Goal: Task Accomplishment & Management: Use online tool/utility

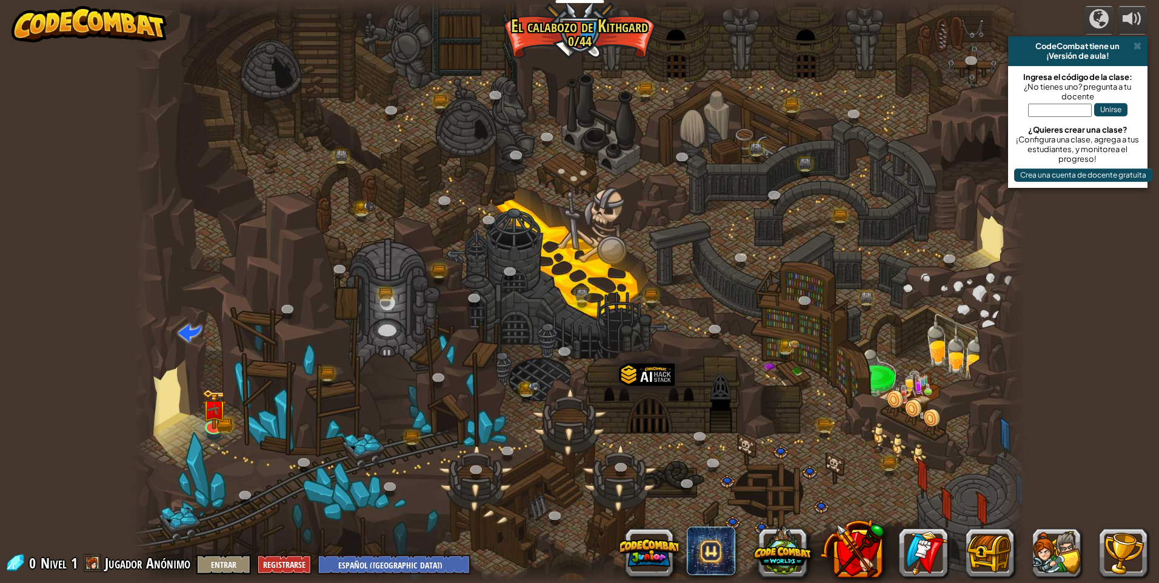
select select "es-419"
click at [204, 416] on img at bounding box center [214, 399] width 24 height 53
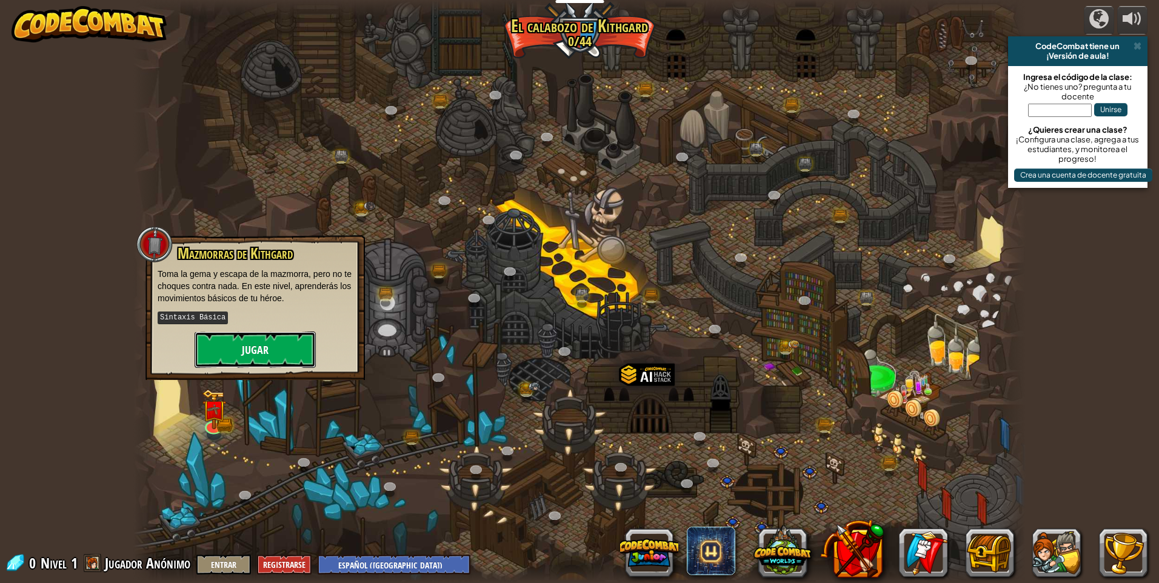
click at [232, 346] on button "Jugar" at bounding box center [255, 350] width 121 height 36
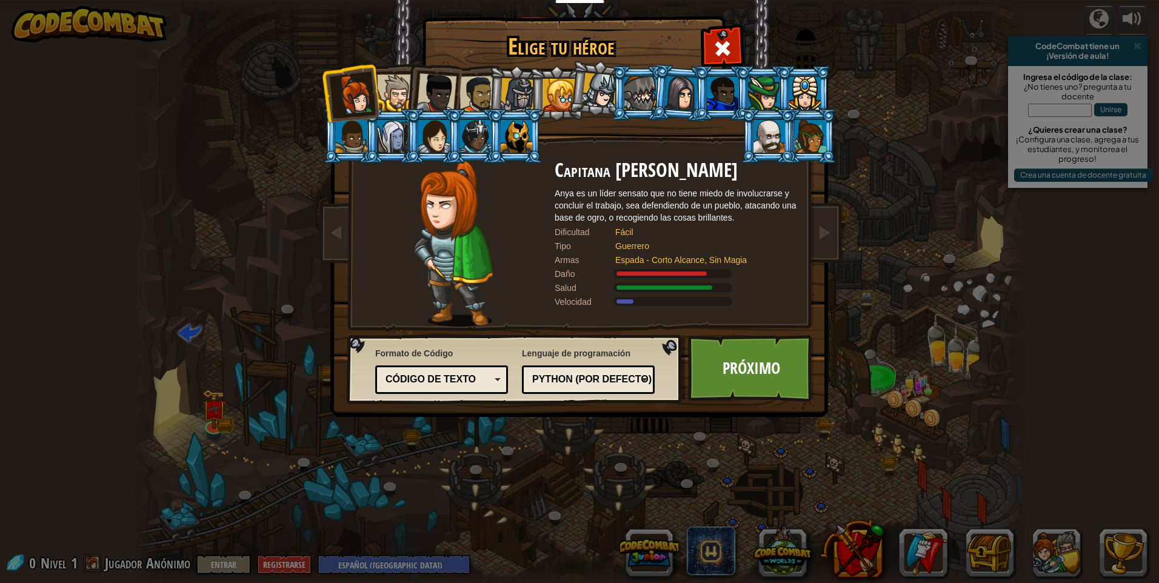
click at [677, 84] on div at bounding box center [681, 93] width 34 height 35
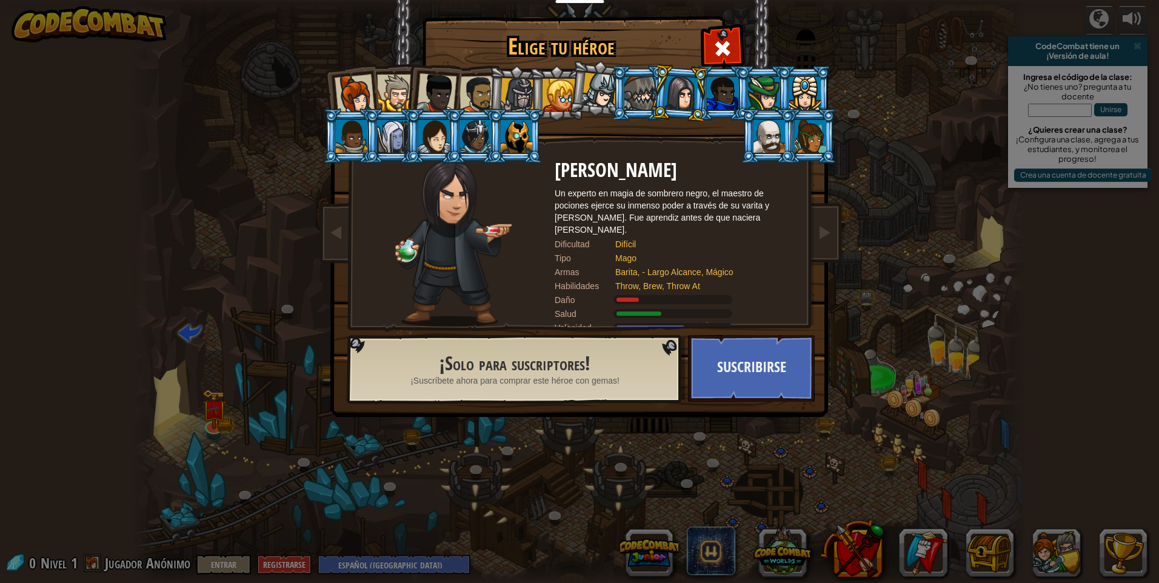
click at [802, 121] on div at bounding box center [811, 136] width 32 height 33
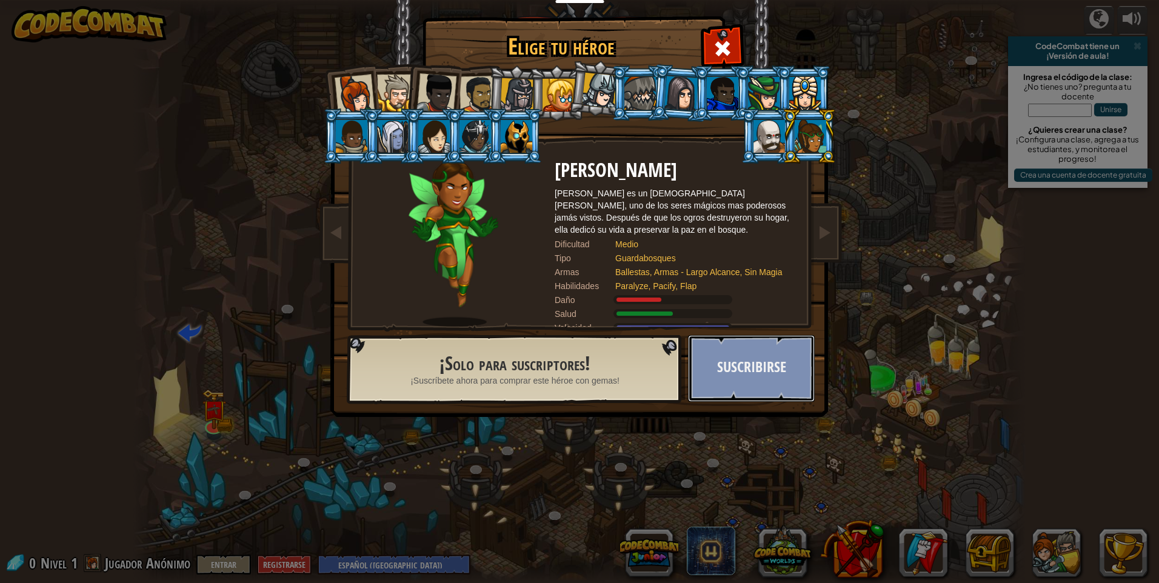
click at [719, 355] on button "Suscribirse" at bounding box center [751, 368] width 127 height 67
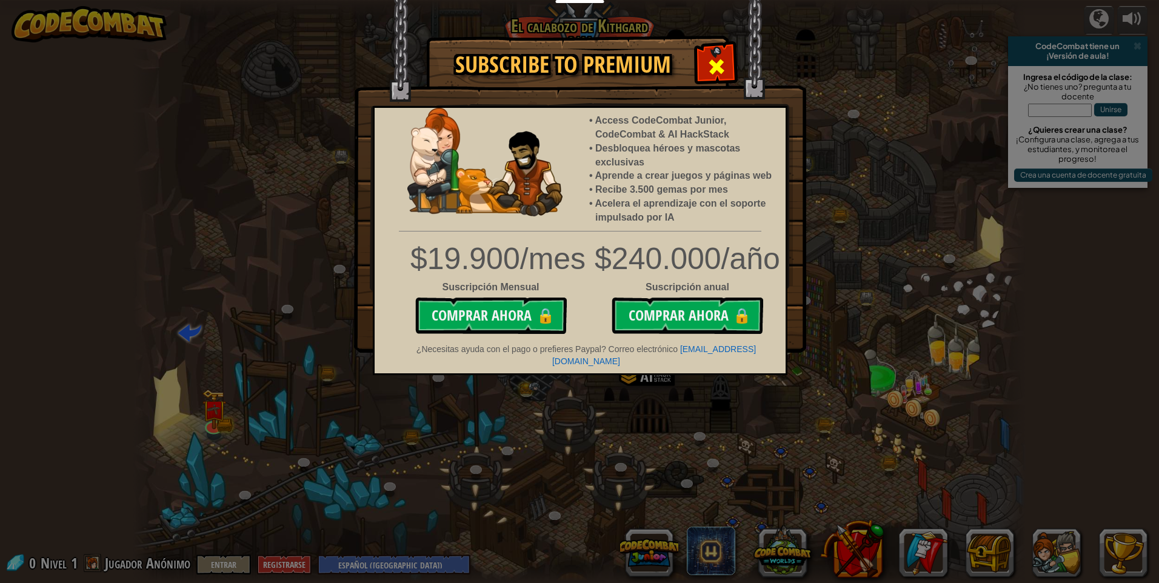
click at [707, 68] on div at bounding box center [716, 65] width 38 height 38
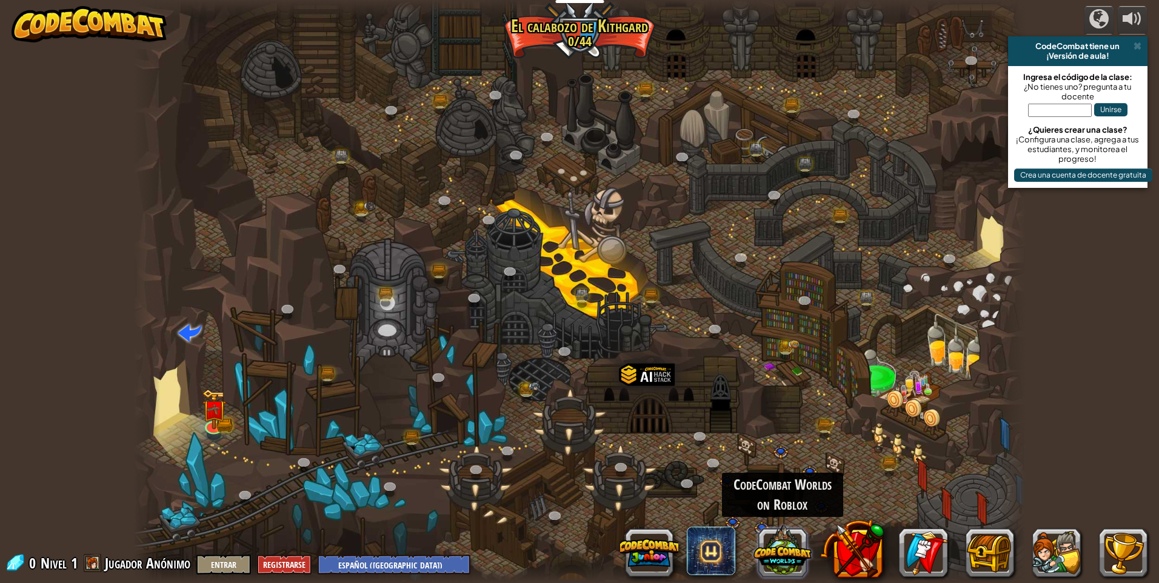
click at [801, 562] on button at bounding box center [782, 551] width 58 height 58
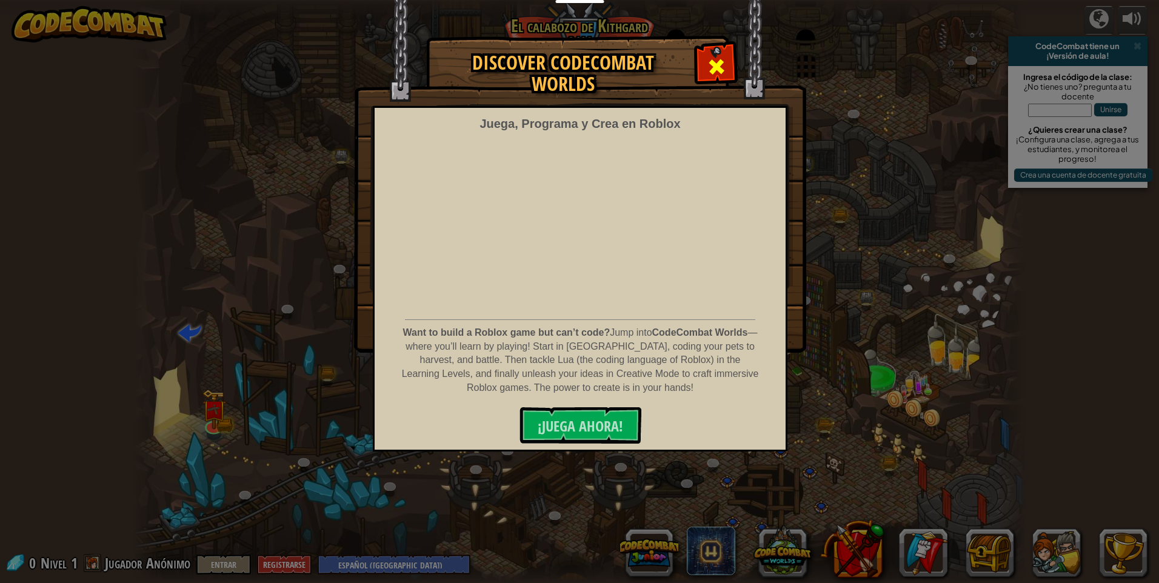
click at [713, 65] on span at bounding box center [716, 66] width 19 height 19
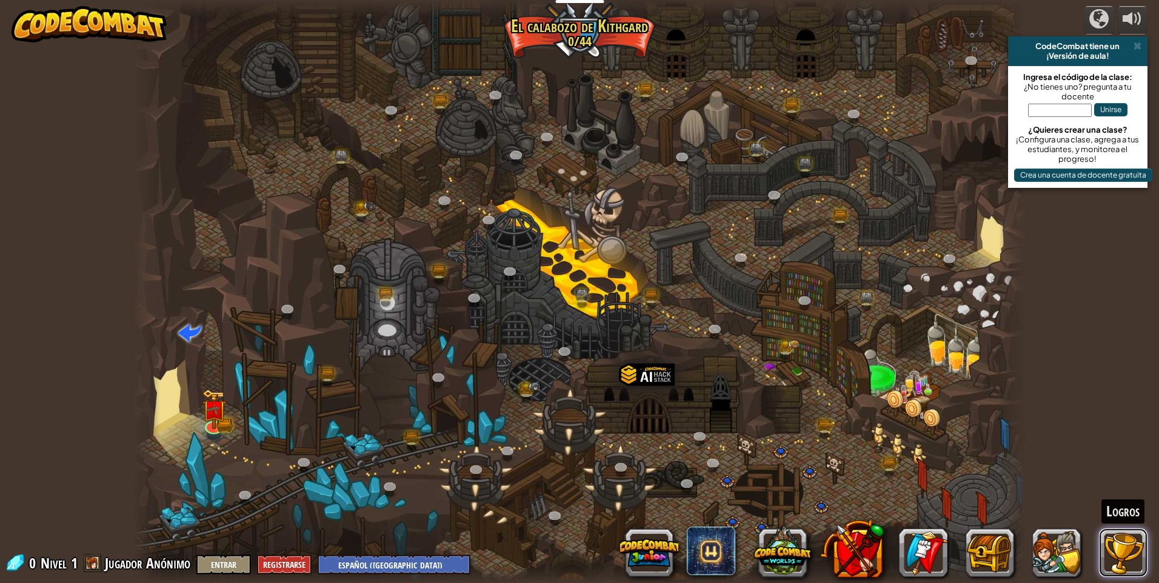
click at [1118, 573] on button at bounding box center [1123, 553] width 48 height 48
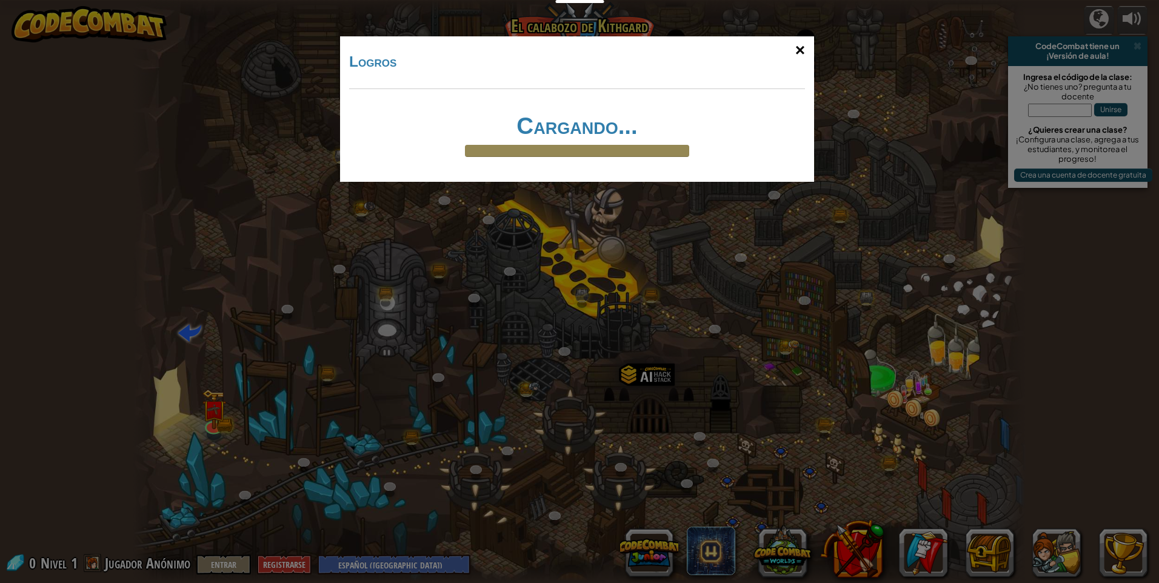
click at [794, 45] on div "×" at bounding box center [800, 50] width 28 height 35
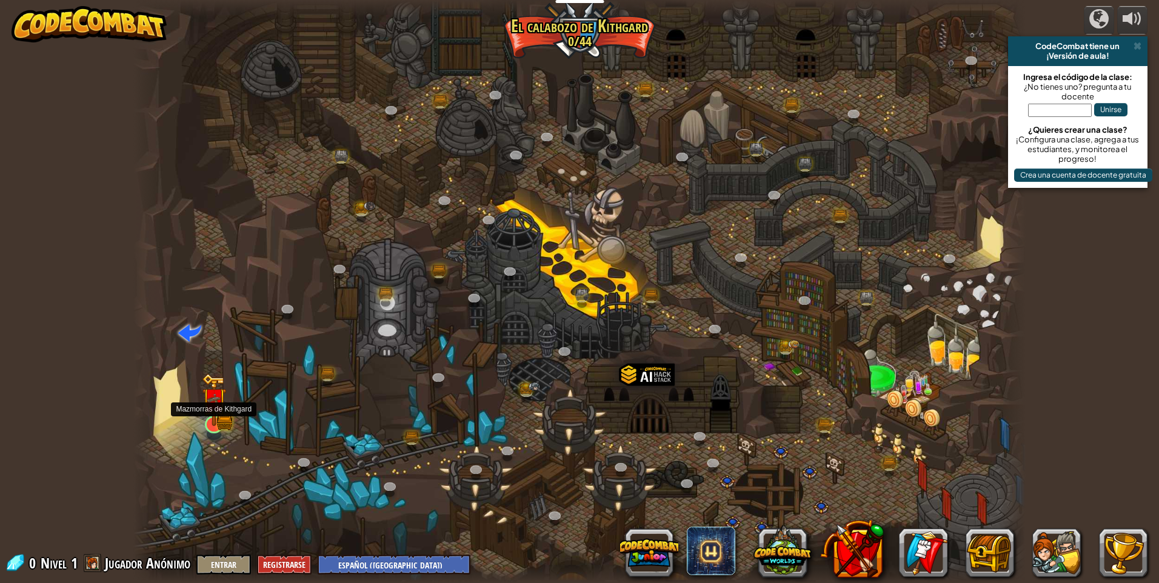
click at [224, 410] on img at bounding box center [214, 399] width 24 height 53
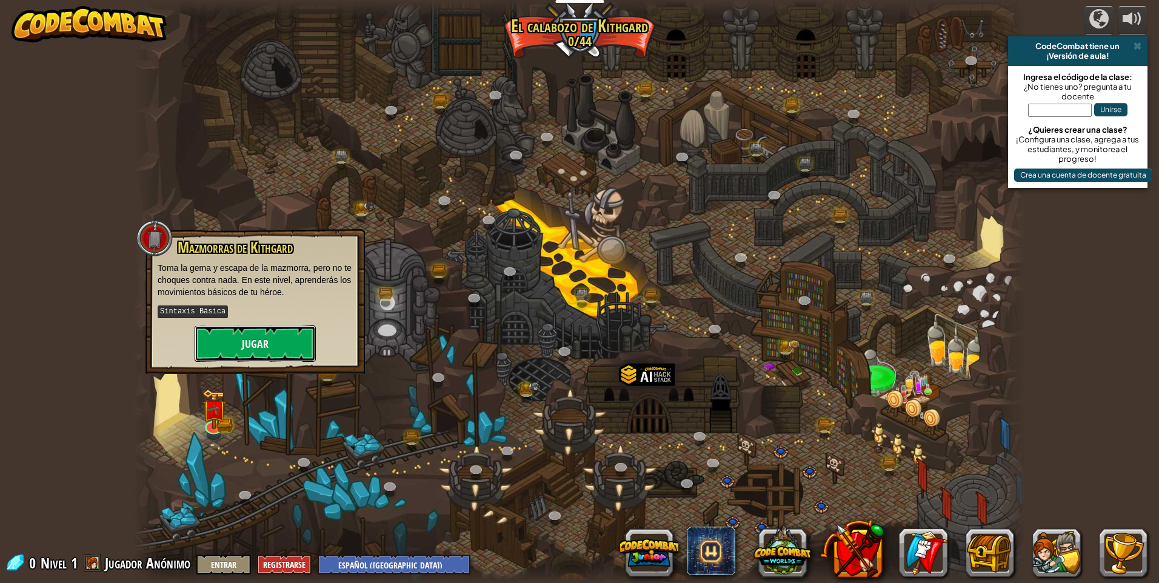
click at [238, 350] on button "Jugar" at bounding box center [255, 343] width 121 height 36
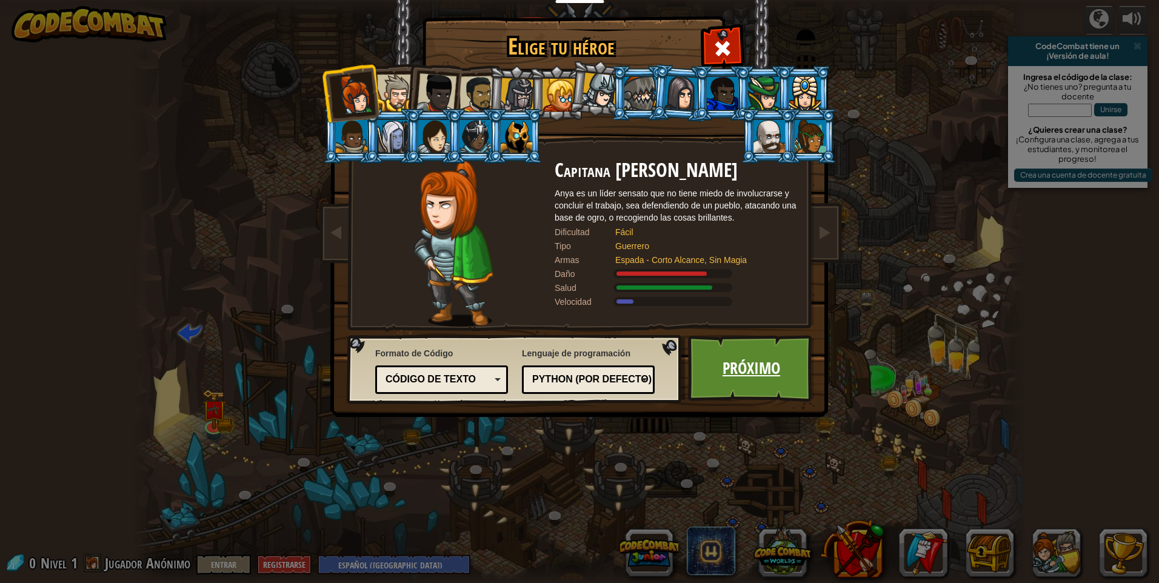
click at [762, 357] on link "Próximo" at bounding box center [751, 368] width 127 height 67
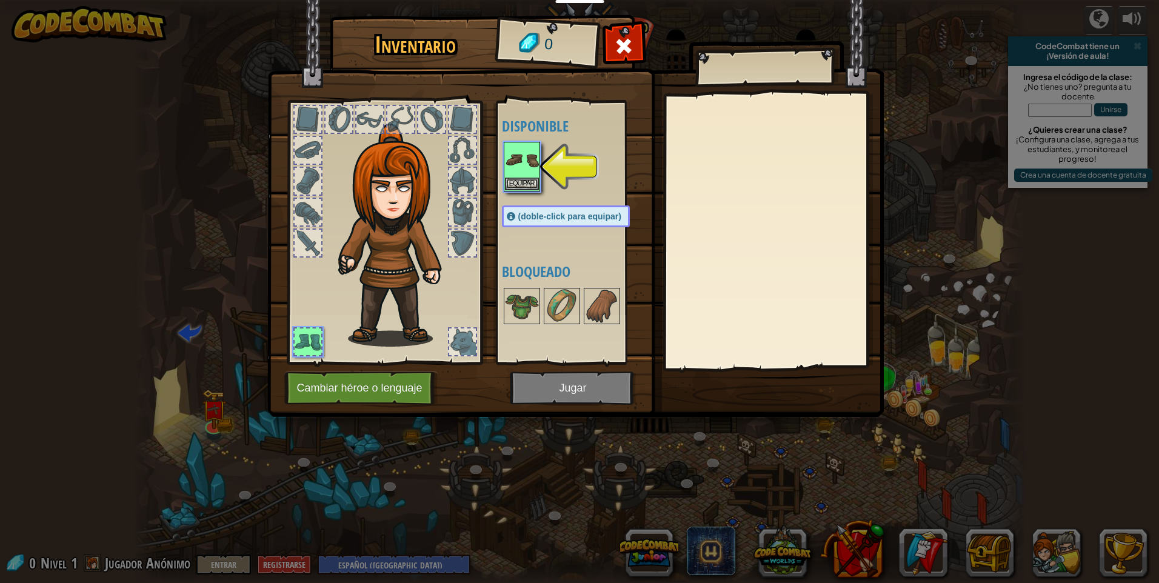
drag, startPoint x: 512, startPoint y: 314, endPoint x: 469, endPoint y: 335, distance: 47.2
click at [469, 335] on div "Inventario 0 Disponible Equipar (doble-click para equipar) Bloqueado Equipar Sa…" at bounding box center [580, 218] width 616 height 400
drag, startPoint x: 462, startPoint y: 333, endPoint x: 541, endPoint y: 325, distance: 79.1
click at [465, 333] on div at bounding box center [462, 342] width 27 height 27
drag, startPoint x: 501, startPoint y: 95, endPoint x: 506, endPoint y: 165, distance: 71.1
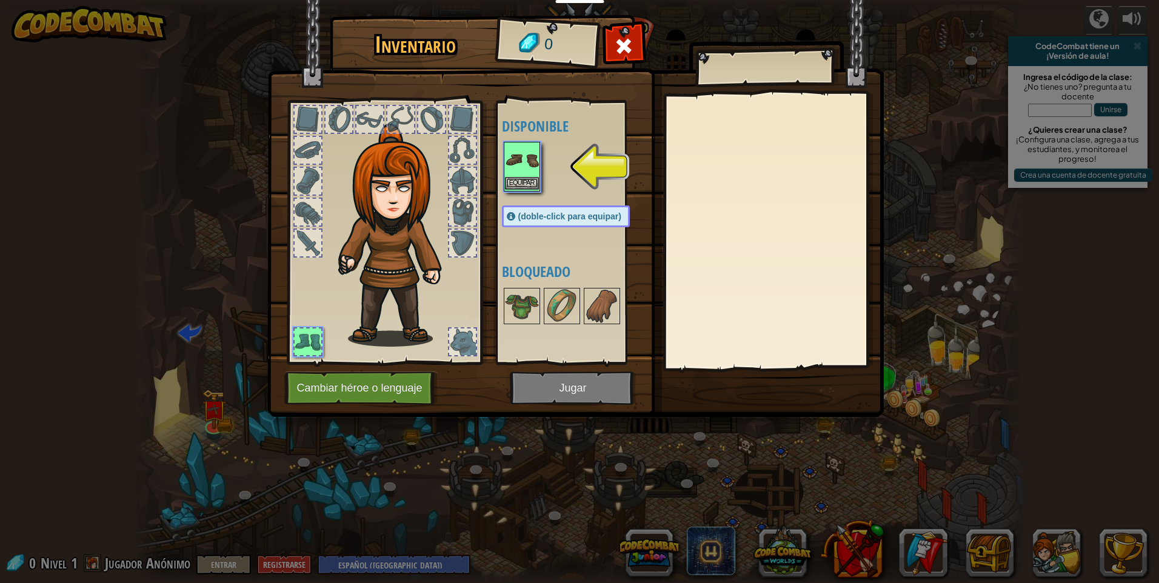
click at [506, 165] on div "Inventario 0 Disponible Equipar (doble-click para equipar) Bloqueado Equipar Sa…" at bounding box center [580, 218] width 616 height 400
click at [506, 165] on img at bounding box center [522, 160] width 34 height 34
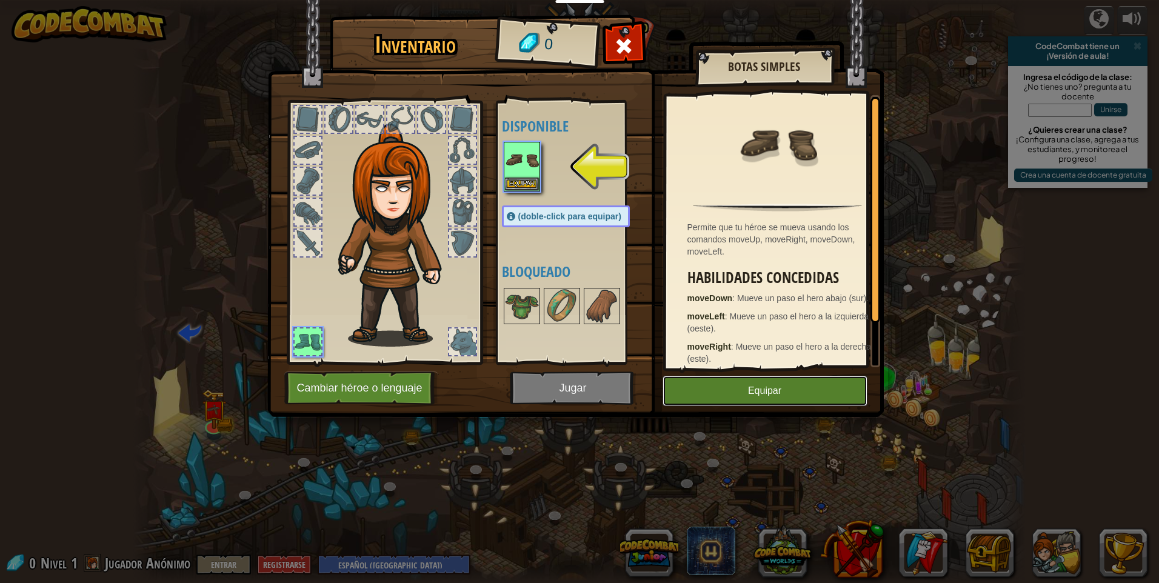
click at [686, 391] on button "Equipar" at bounding box center [764, 391] width 205 height 30
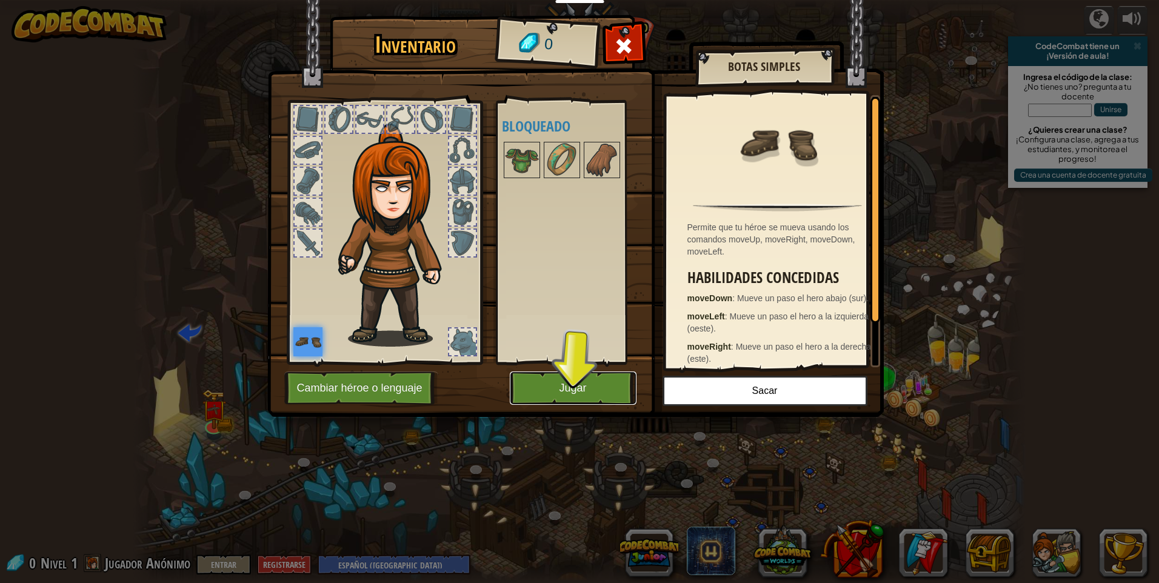
click at [526, 373] on button "Jugar" at bounding box center [573, 388] width 127 height 33
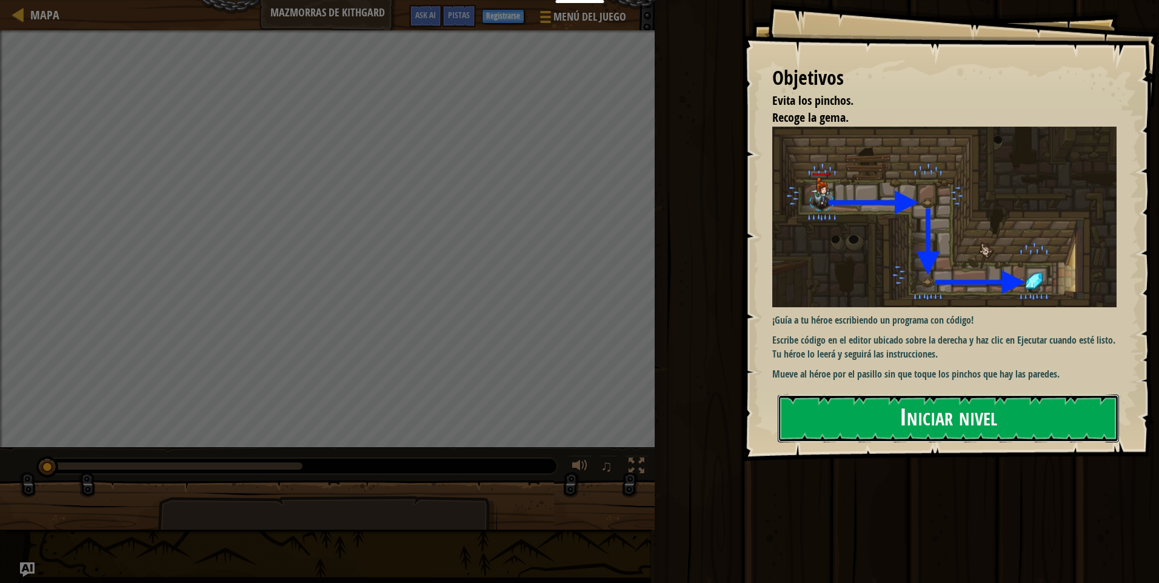
click at [976, 419] on button "Iniciar nivel" at bounding box center [948, 419] width 341 height 48
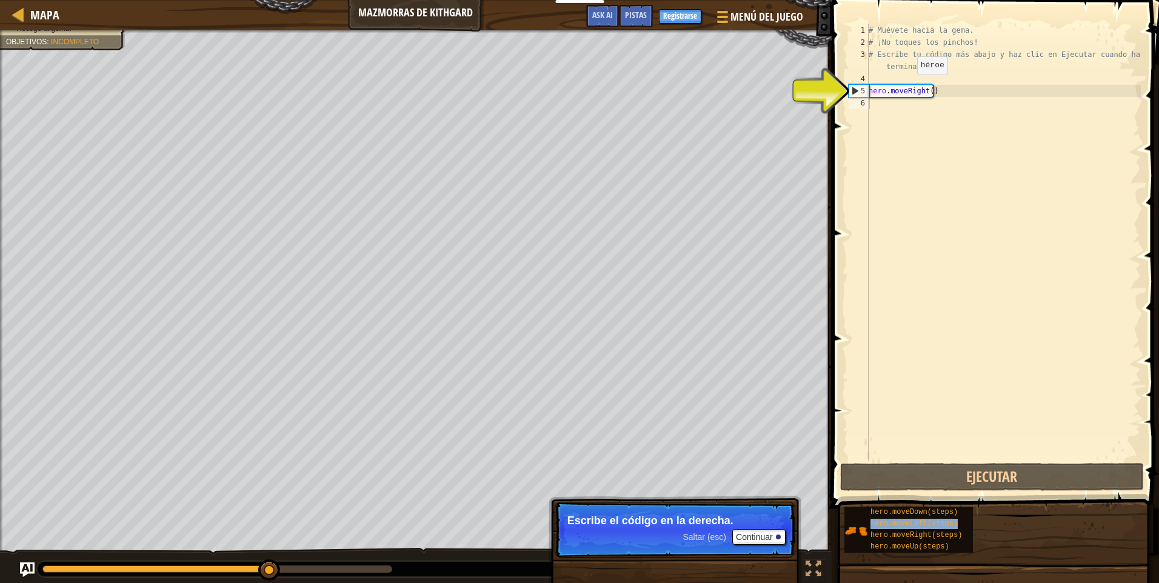
type textarea "hero.moveRight()"
click at [907, 87] on div "# Muévete hacia la gema. # ¡No toques los pinchos! # Escribe tu código más abaj…" at bounding box center [1003, 254] width 275 height 461
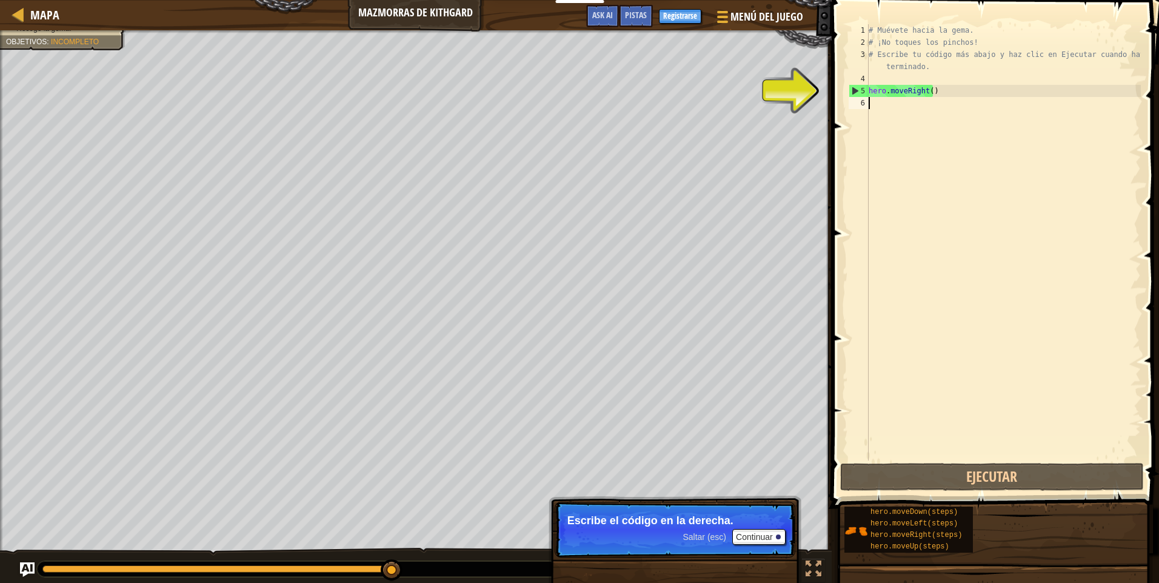
click at [900, 105] on div "# Muévete hacia la gema. # ¡No toques los pinchos! # Escribe tu código más abaj…" at bounding box center [1003, 254] width 275 height 461
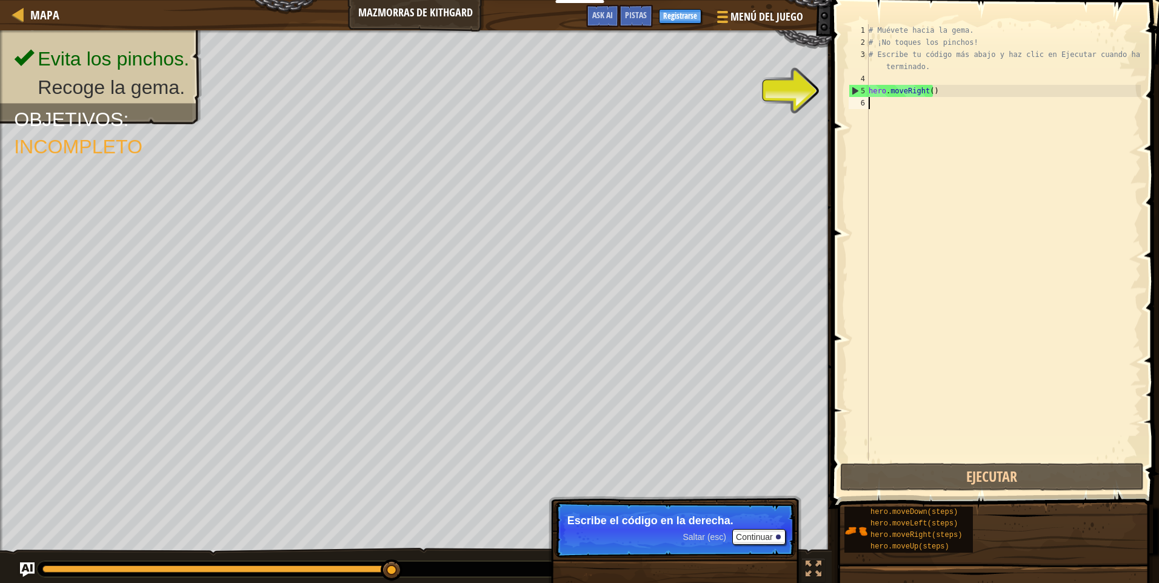
click at [873, 107] on div "# Muévete hacia la gema. # ¡No toques los pinchos! # Escribe tu código más abaj…" at bounding box center [1003, 254] width 275 height 461
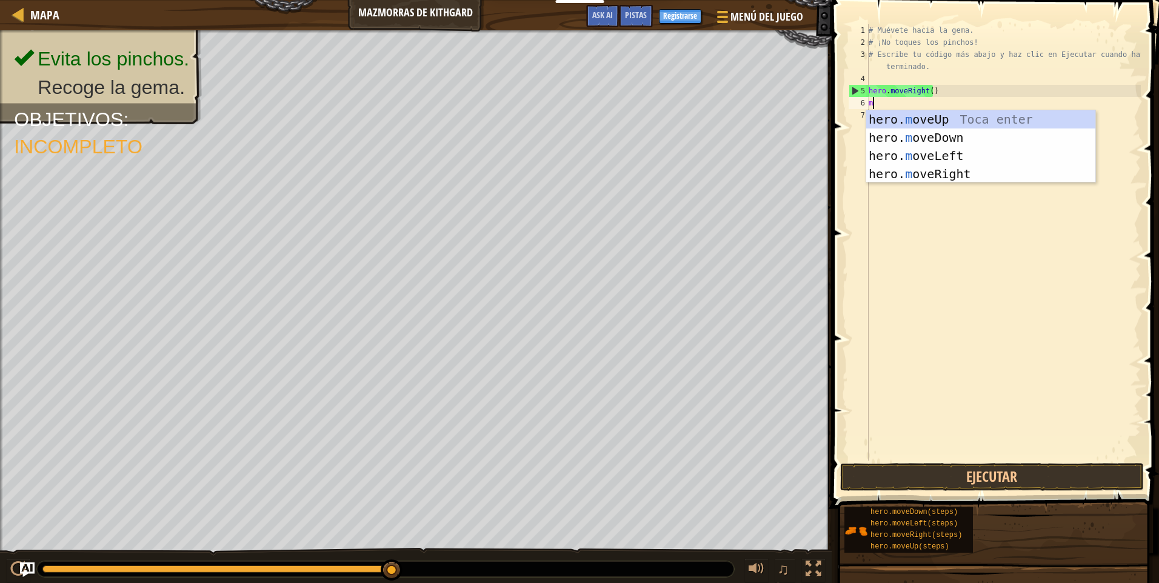
scroll to position [5, 0]
click at [1049, 475] on button "Ejecutar" at bounding box center [992, 477] width 304 height 28
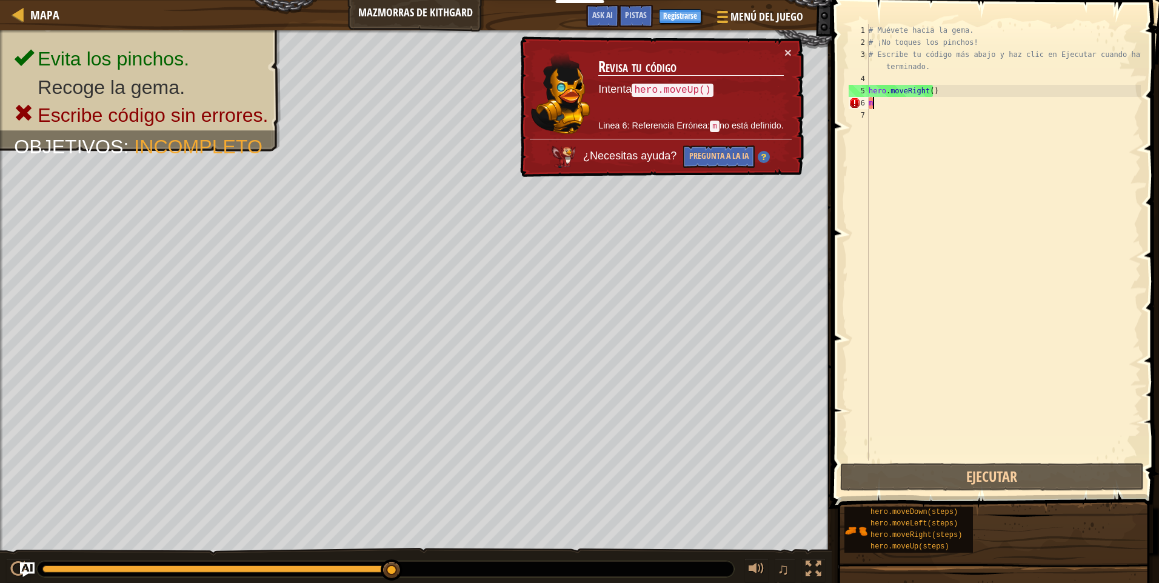
type textarea "mo"
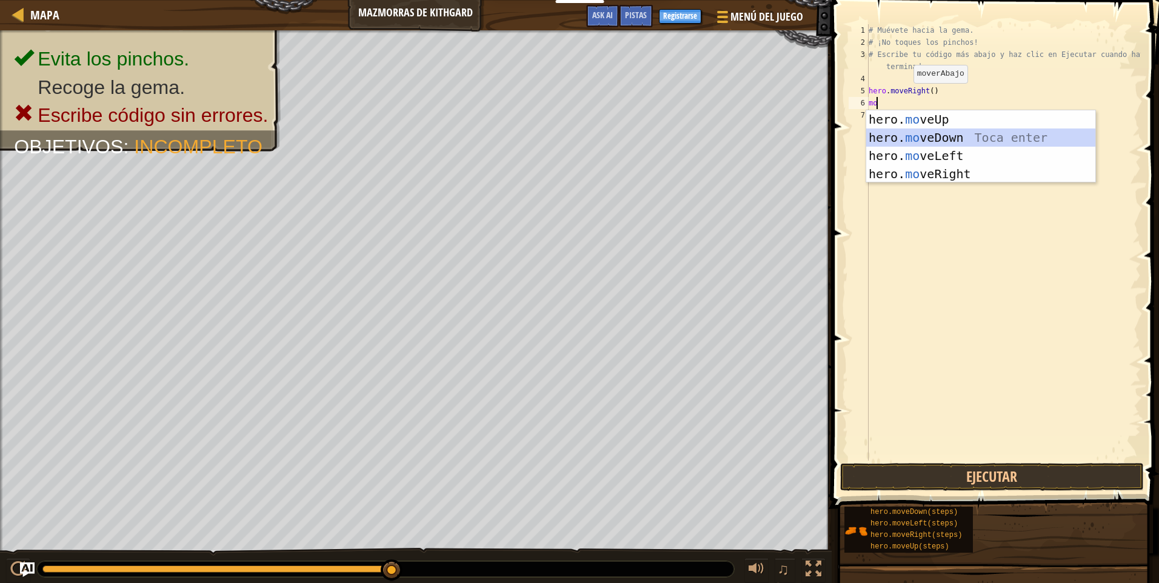
click at [936, 133] on div "hero. mo veUp Toca enter hero. mo veDown Toca enter hero. mo veLeft Toca enter …" at bounding box center [980, 164] width 229 height 109
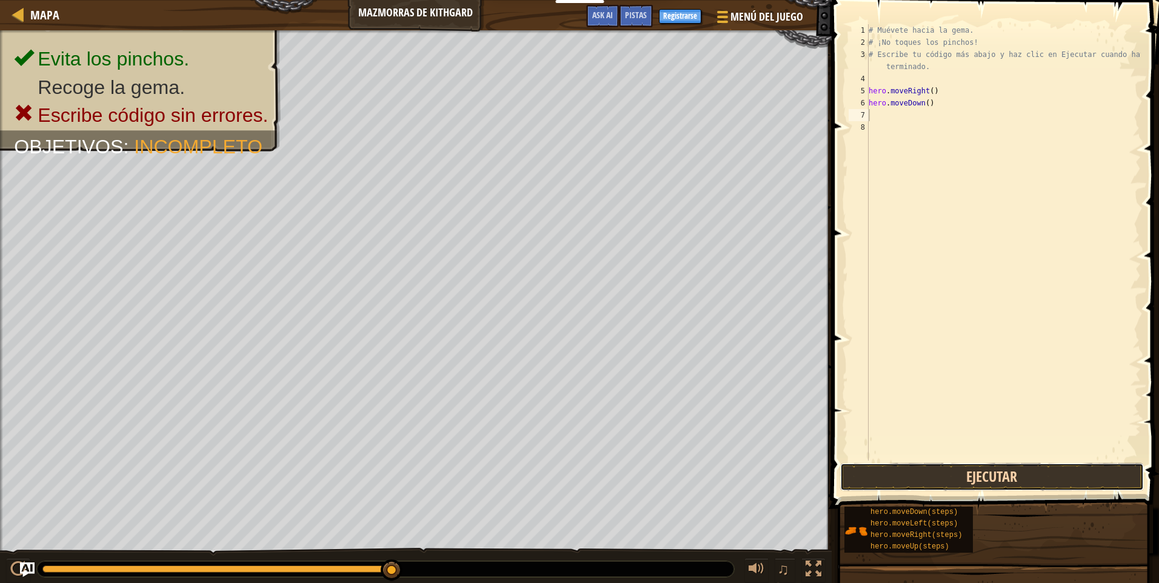
click at [983, 474] on button "Ejecutar" at bounding box center [992, 477] width 304 height 28
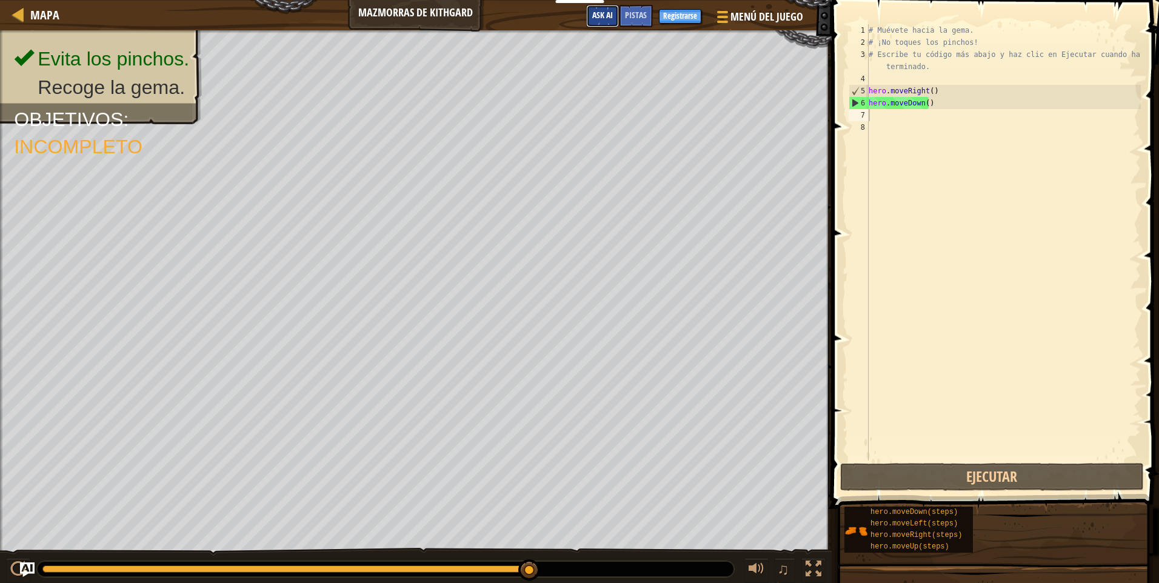
click at [599, 9] on button "Ask AI" at bounding box center [602, 16] width 33 height 22
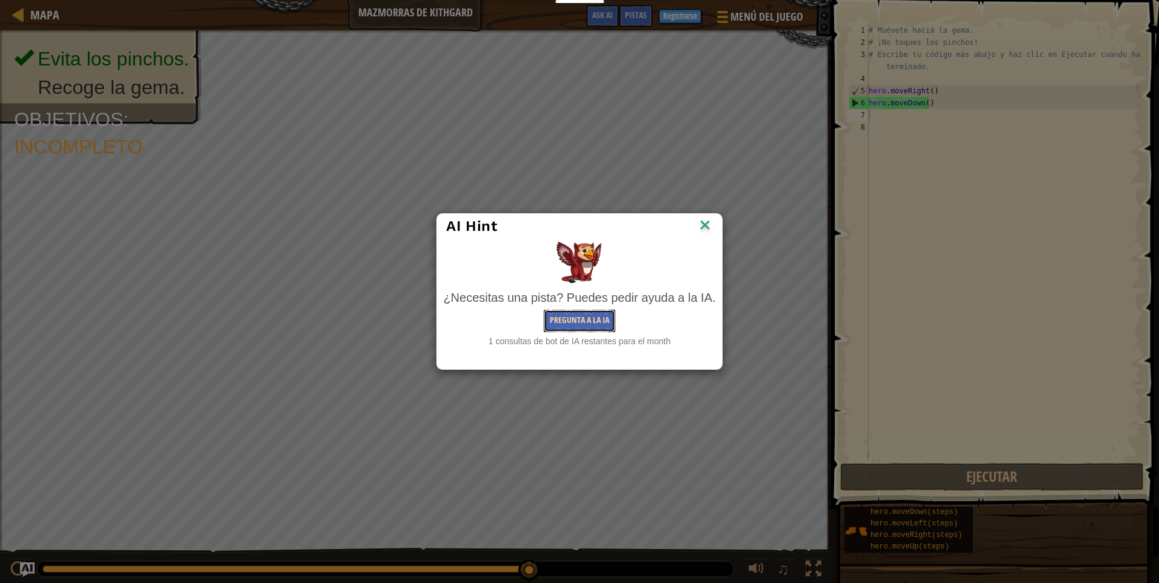
click at [571, 316] on button "Pregunta a la IA" at bounding box center [580, 321] width 72 height 22
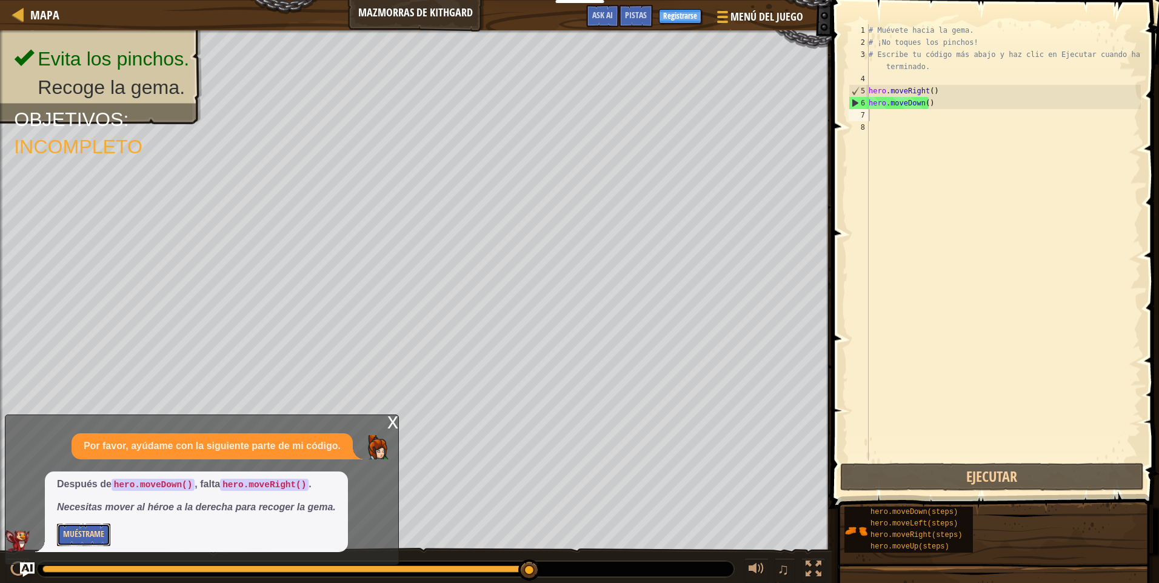
click at [76, 525] on button "Muéstrame" at bounding box center [83, 535] width 53 height 22
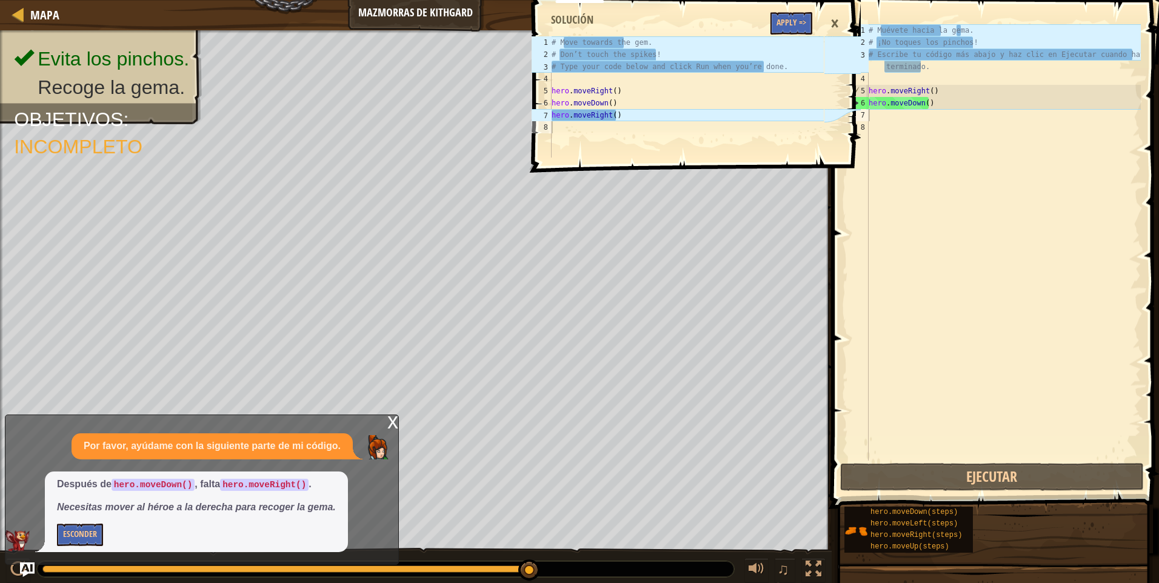
click at [833, 19] on div "×" at bounding box center [834, 24] width 21 height 28
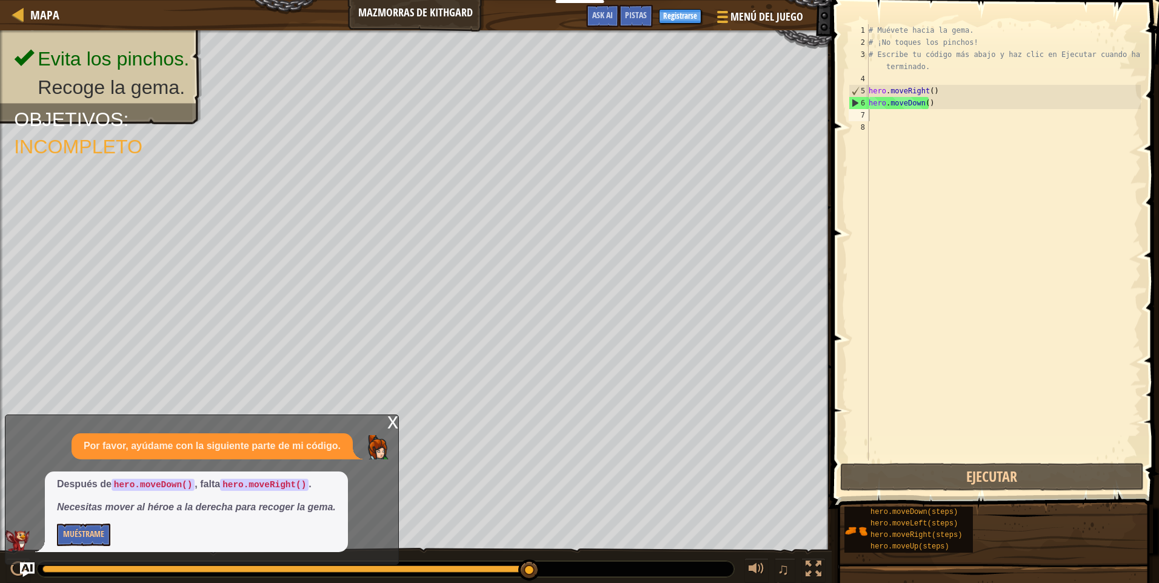
click at [393, 418] on div "x" at bounding box center [392, 421] width 11 height 12
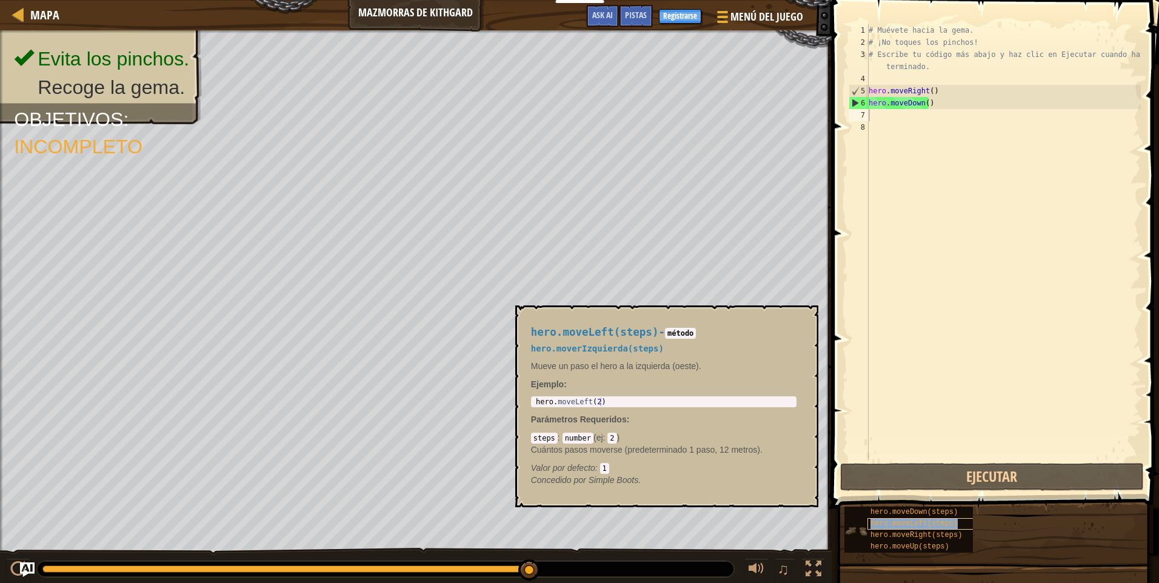
click at [936, 520] on span "hero.moveLeft(steps)" at bounding box center [913, 523] width 87 height 8
click at [801, 307] on div "hero.moveLeft(steps) - método hero.moverIzquierda(steps) Mueve un paso el hero …" at bounding box center [666, 406] width 303 height 202
click at [801, 317] on button "×" at bounding box center [804, 319] width 10 height 17
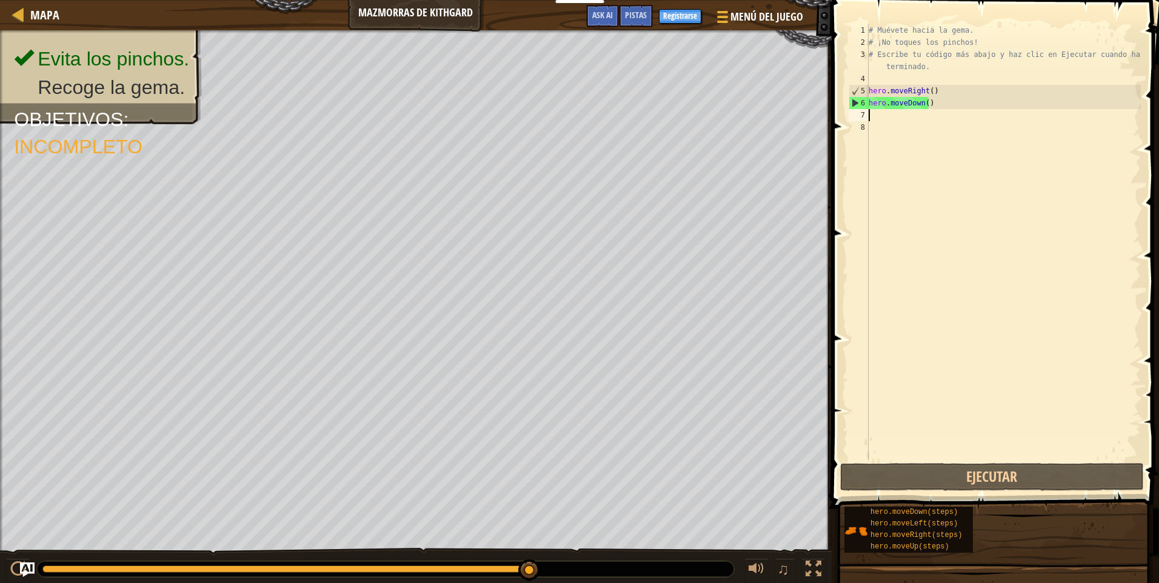
click at [868, 108] on div "6" at bounding box center [858, 103] width 19 height 12
type textarea "hero.moveDown()"
click at [870, 125] on div "# Muévete hacia la gema. # ¡No toques los pinchos! # Escribe tu código más abaj…" at bounding box center [1003, 254] width 275 height 461
click at [873, 116] on div "# Muévete hacia la gema. # ¡No toques los pinchos! # Escribe tu código más abaj…" at bounding box center [1003, 254] width 275 height 461
type textarea "m"
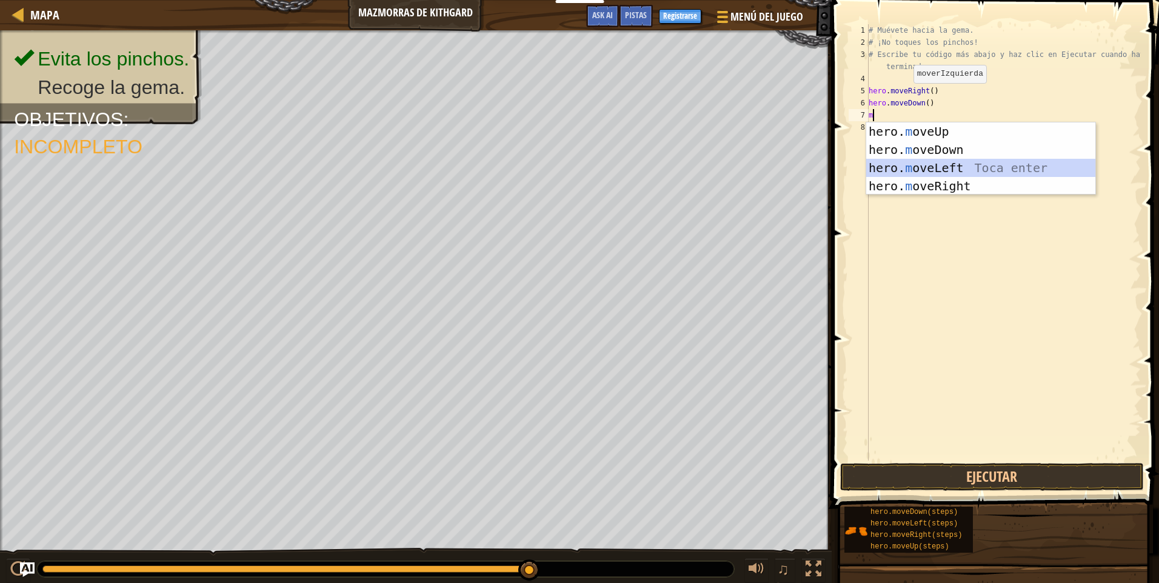
click at [902, 164] on div "hero. m oveUp Toca enter hero. m oveDown Toca enter hero. m oveLeft Toca enter …" at bounding box center [980, 176] width 229 height 109
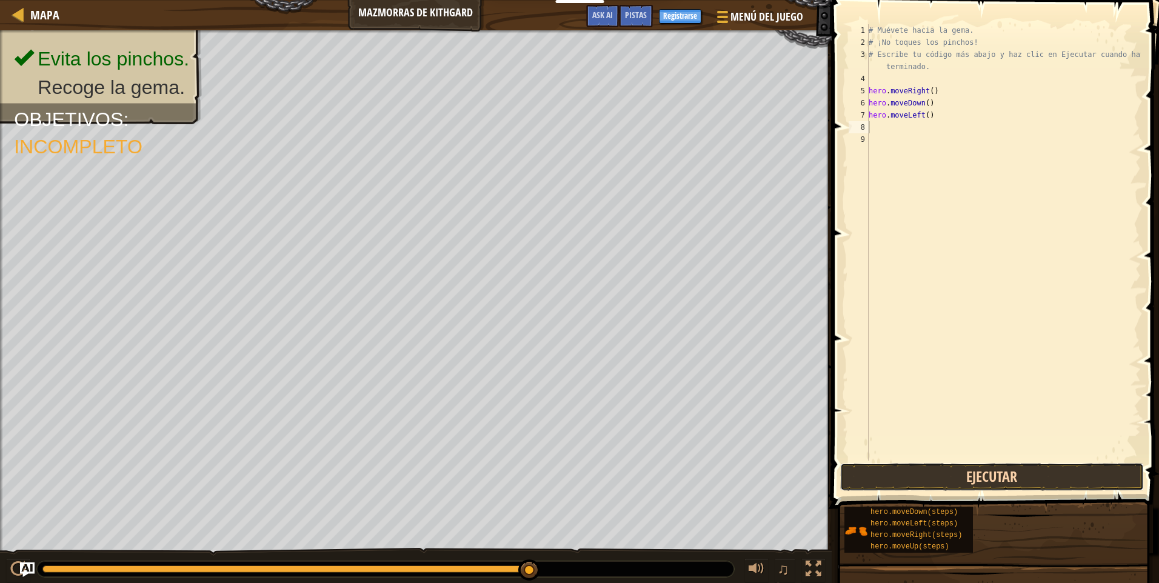
click at [894, 470] on button "Ejecutar" at bounding box center [992, 477] width 304 height 28
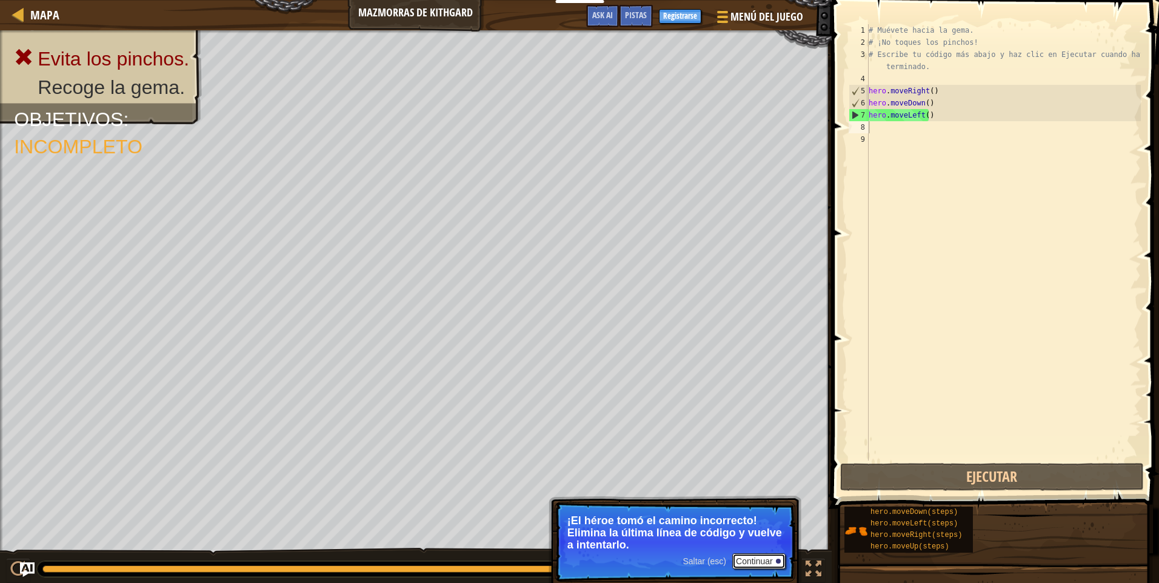
click at [738, 557] on button "Continuar" at bounding box center [758, 561] width 53 height 16
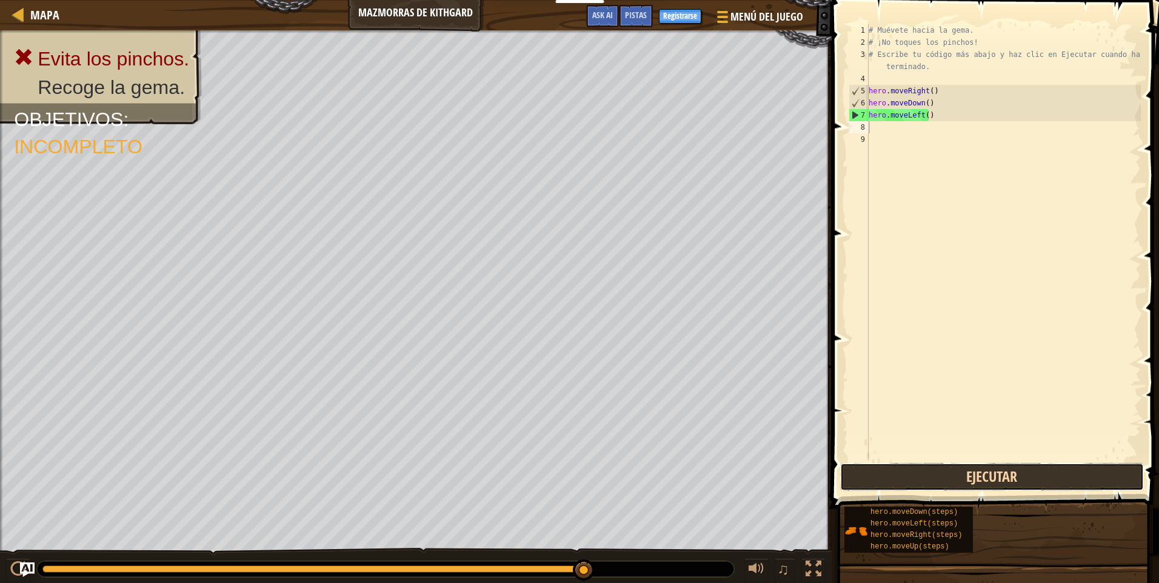
click at [1030, 485] on button "Ejecutar" at bounding box center [992, 477] width 304 height 28
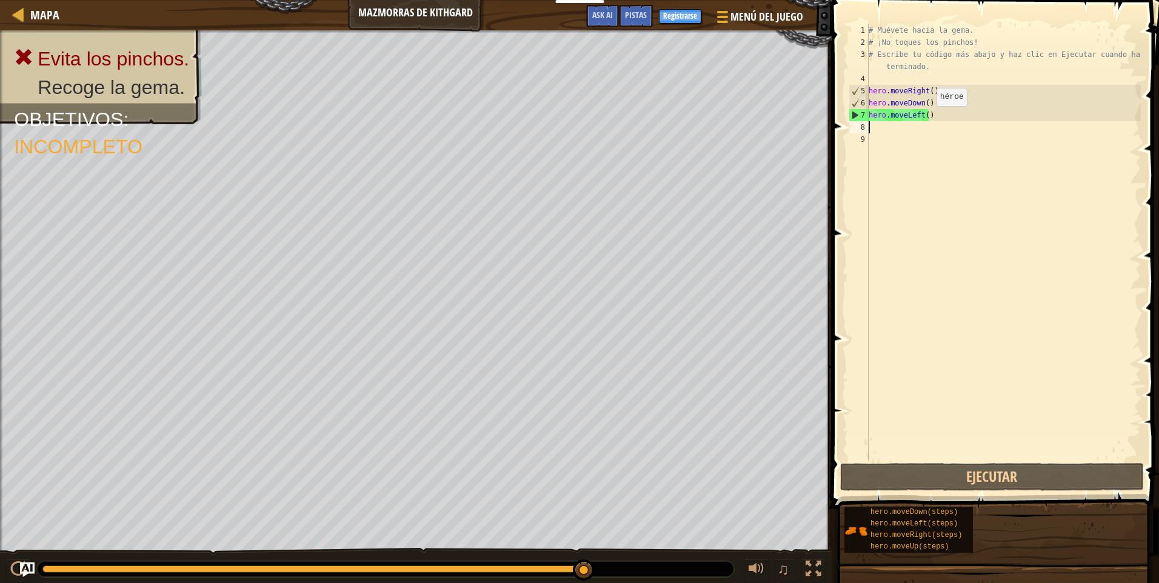
click at [926, 118] on div "# Muévete hacia la gema. # ¡No toques los pinchos! # Escribe tu código más abaj…" at bounding box center [1003, 254] width 275 height 461
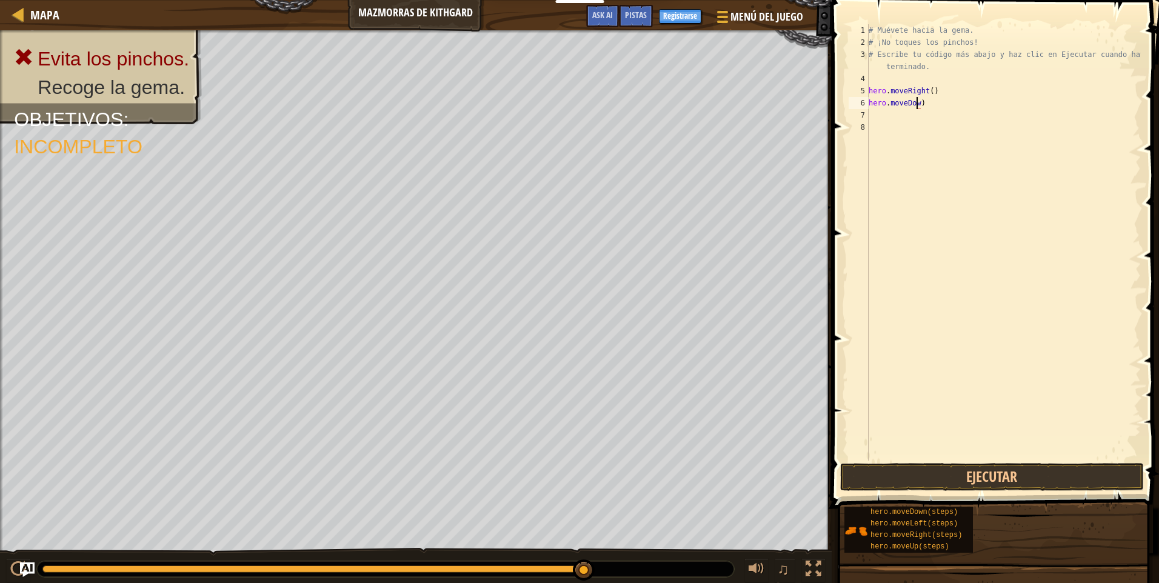
type textarea "hero.moveDo)"
click at [865, 112] on div "7" at bounding box center [859, 115] width 20 height 12
type textarea "m"
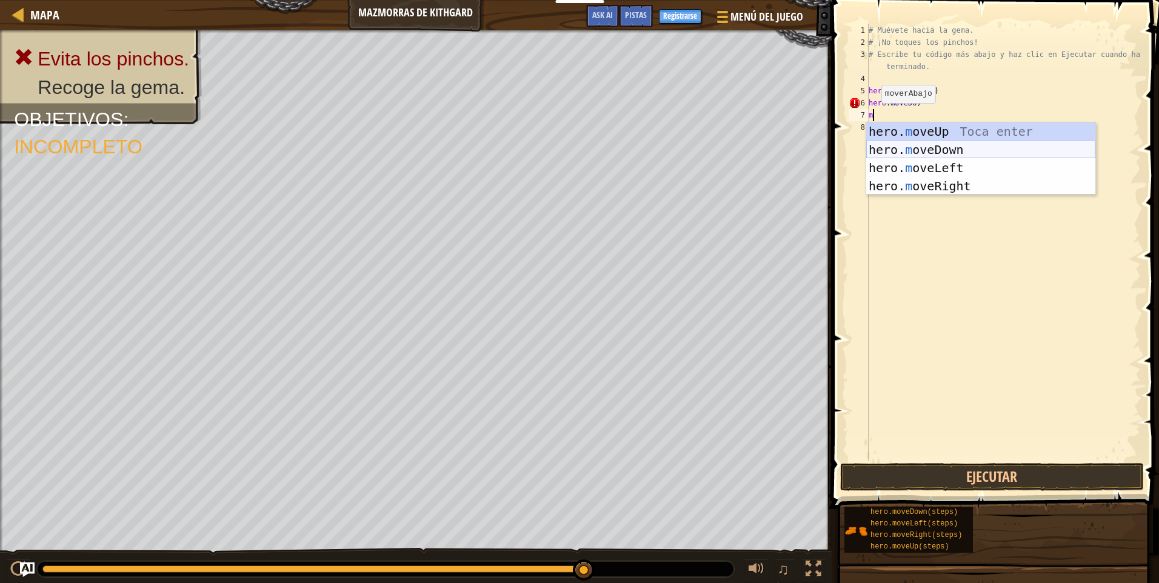
click at [919, 141] on div "hero. m oveUp Toca enter hero. m oveDown Toca enter hero. m oveLeft Toca enter …" at bounding box center [980, 176] width 229 height 109
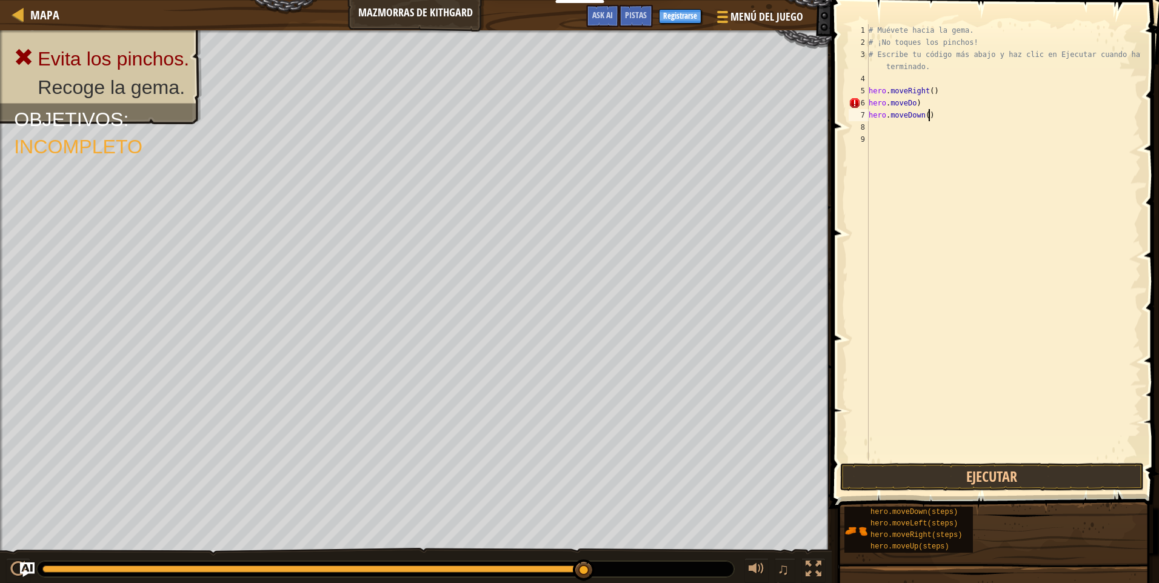
click at [931, 113] on div "# Muévete hacia la gema. # ¡No toques los pinchos! # Escribe tu código más abaj…" at bounding box center [1003, 254] width 275 height 461
type textarea "h"
type textarea "m"
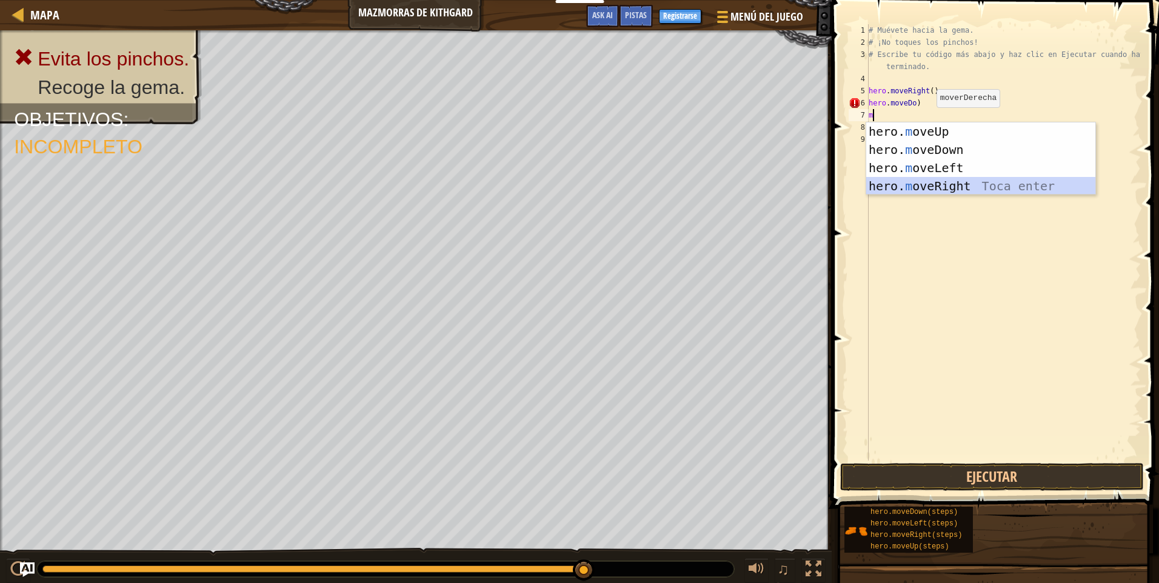
click at [885, 181] on div "hero. m oveUp Toca enter hero. m oveDown Toca enter hero. m oveLeft Toca enter …" at bounding box center [980, 176] width 229 height 109
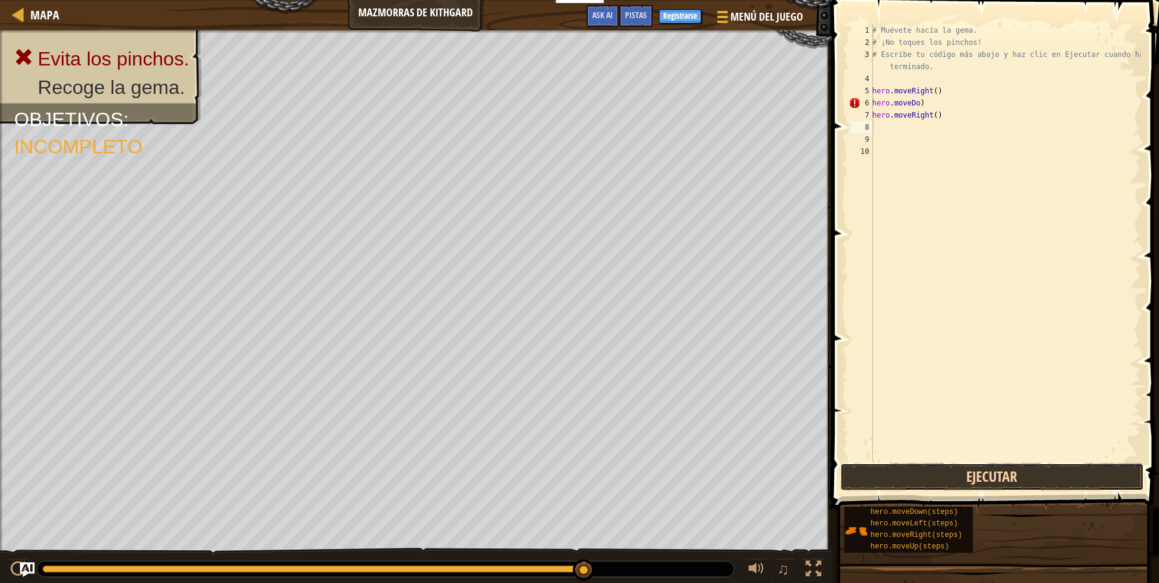
click at [909, 465] on button "Ejecutar" at bounding box center [992, 477] width 304 height 28
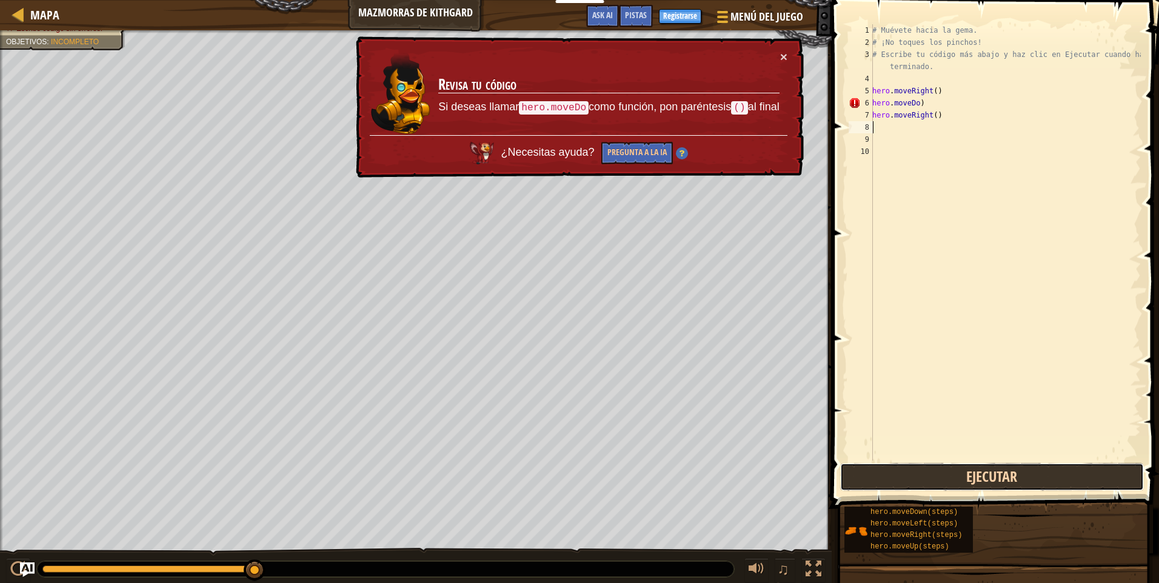
click at [912, 473] on button "Ejecutar" at bounding box center [992, 477] width 304 height 28
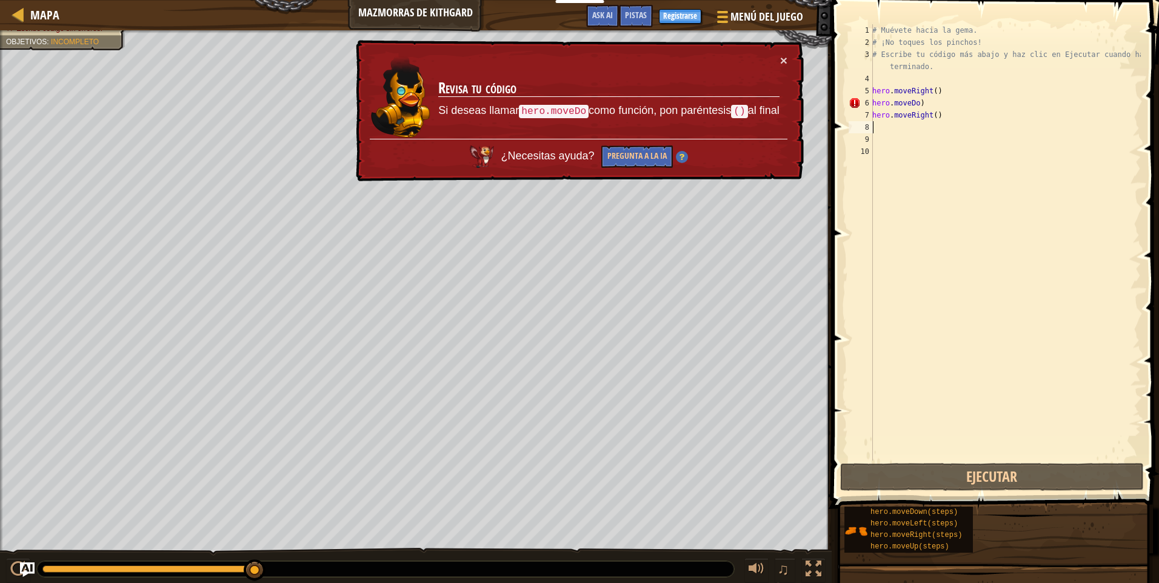
click at [699, 147] on div "¿Necesitas ayuda? Pregunta a la IA" at bounding box center [579, 153] width 418 height 29
click at [662, 152] on button "Pregunta a la IA" at bounding box center [637, 156] width 72 height 22
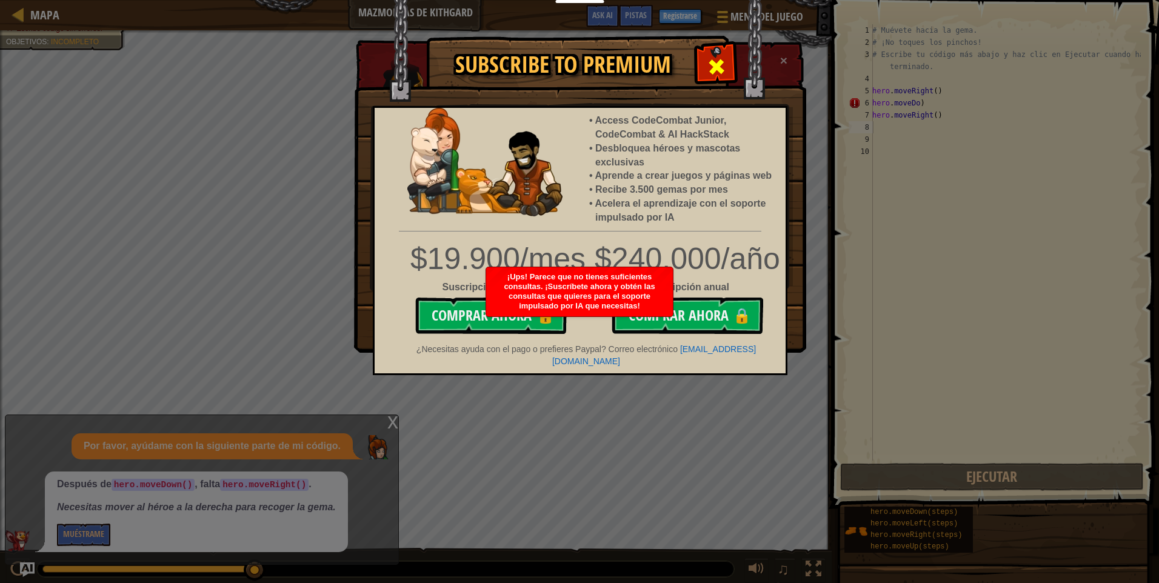
click at [708, 57] on span at bounding box center [716, 66] width 19 height 19
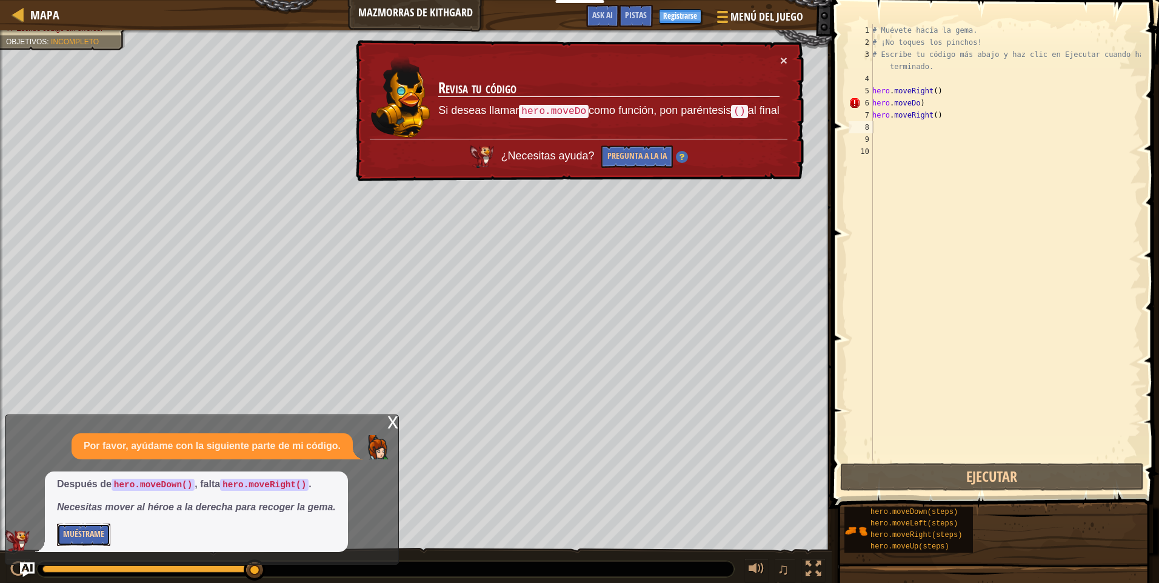
click at [95, 525] on button "Muéstrame" at bounding box center [83, 535] width 53 height 22
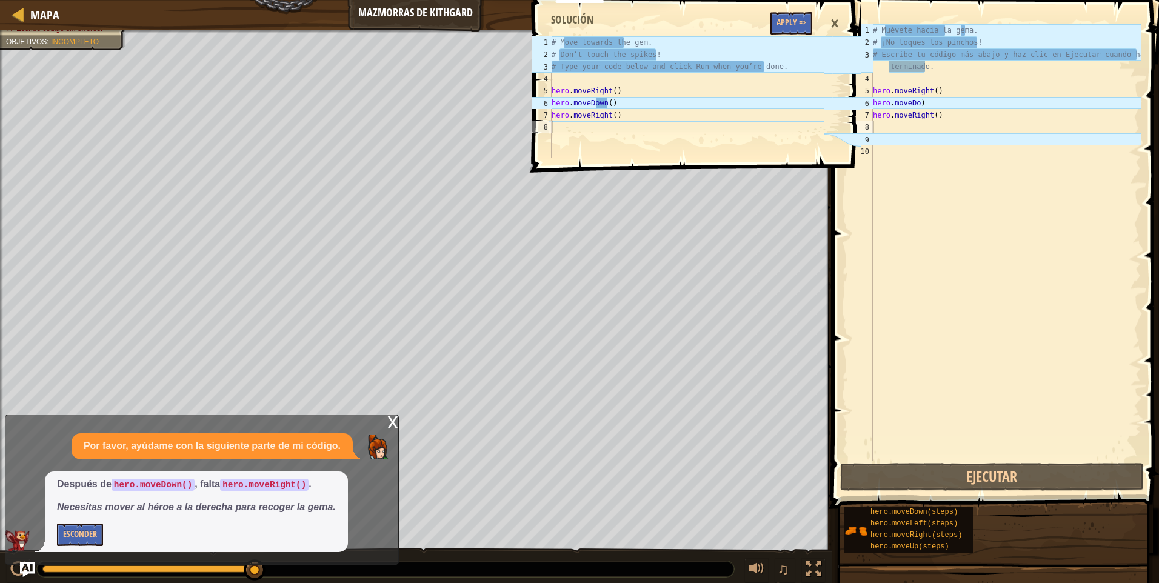
click at [832, 15] on div "×" at bounding box center [834, 24] width 21 height 28
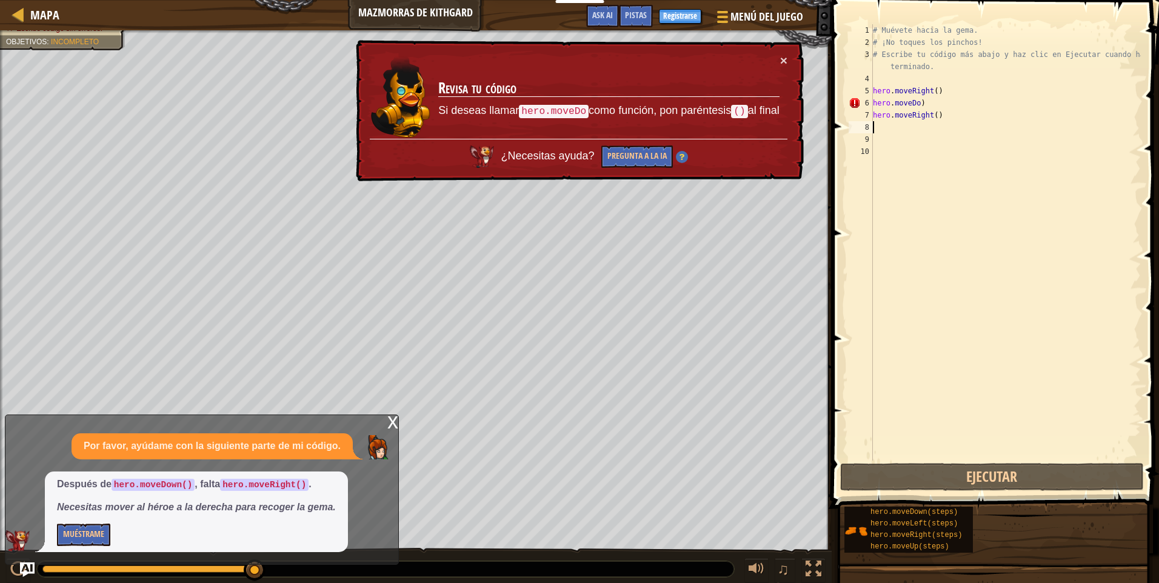
click at [867, 126] on div "8" at bounding box center [861, 127] width 24 height 12
type textarea "m"
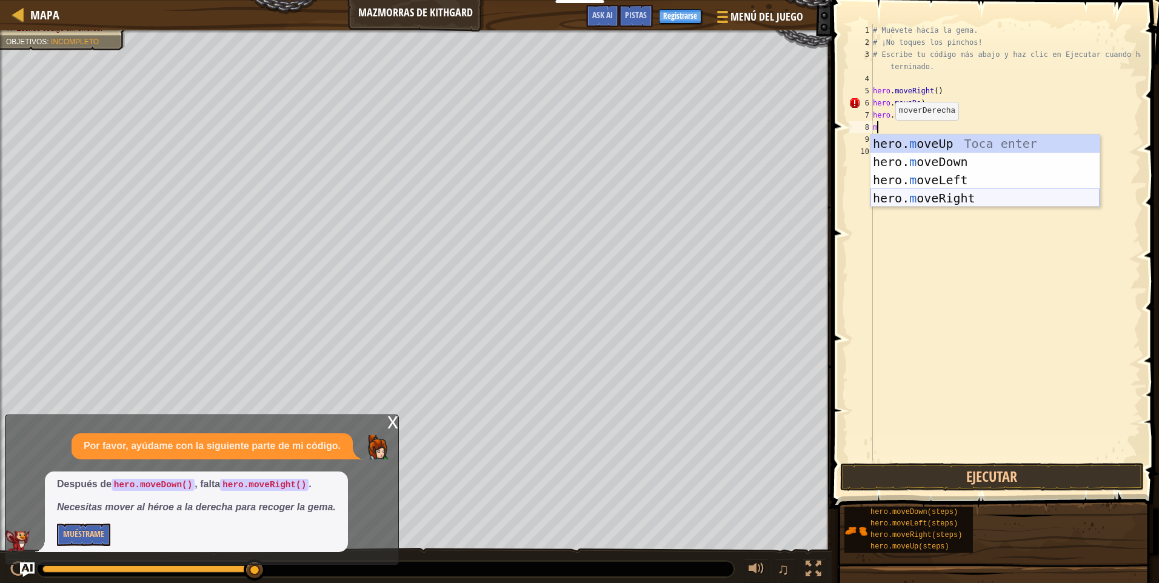
click at [916, 201] on div "hero. m oveUp Toca enter hero. m oveDown Toca enter hero. m oveLeft Toca enter …" at bounding box center [984, 189] width 229 height 109
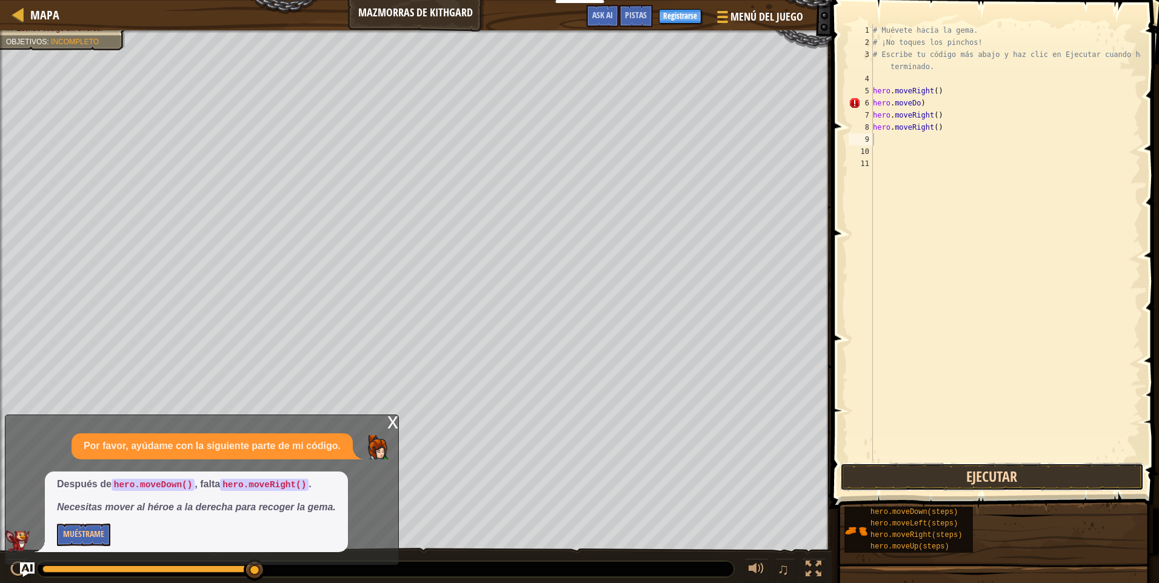
click at [929, 478] on button "Ejecutar" at bounding box center [992, 477] width 304 height 28
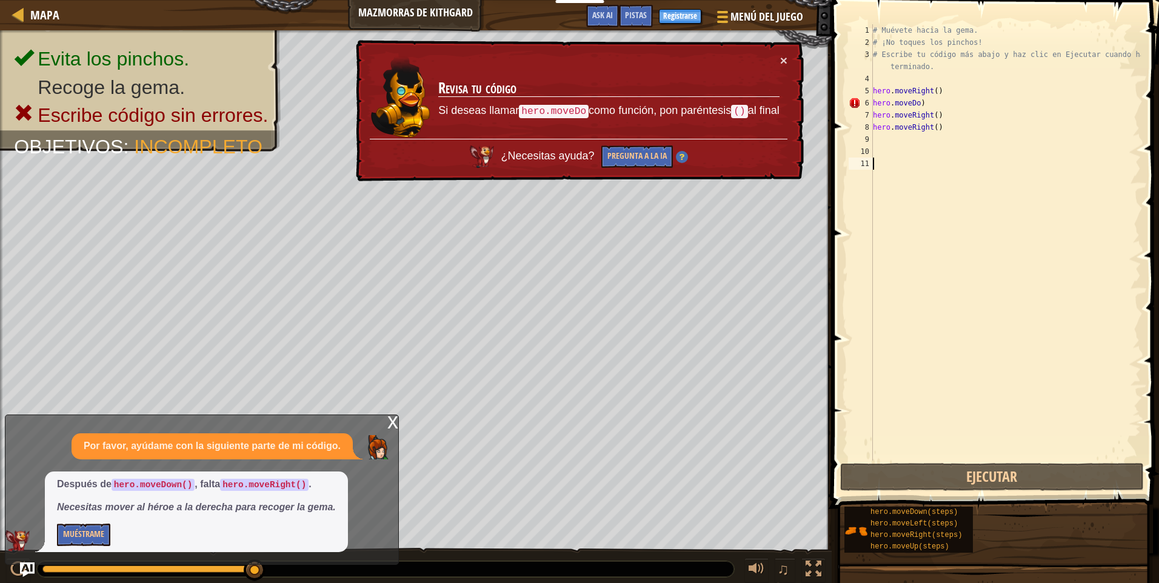
drag, startPoint x: 878, startPoint y: 285, endPoint x: 912, endPoint y: 443, distance: 161.8
click at [912, 443] on div "# Muévete hacia la gema. # ¡No toques los pinchos! # Escribe tu código más abaj…" at bounding box center [1005, 254] width 270 height 461
click at [948, 113] on div "# Muévete hacia la gema. # ¡No toques los pinchos! # Escribe tu código más abaj…" at bounding box center [1005, 254] width 270 height 461
type textarea "hero.moveRight()"
drag, startPoint x: 914, startPoint y: 378, endPoint x: 909, endPoint y: 449, distance: 71.7
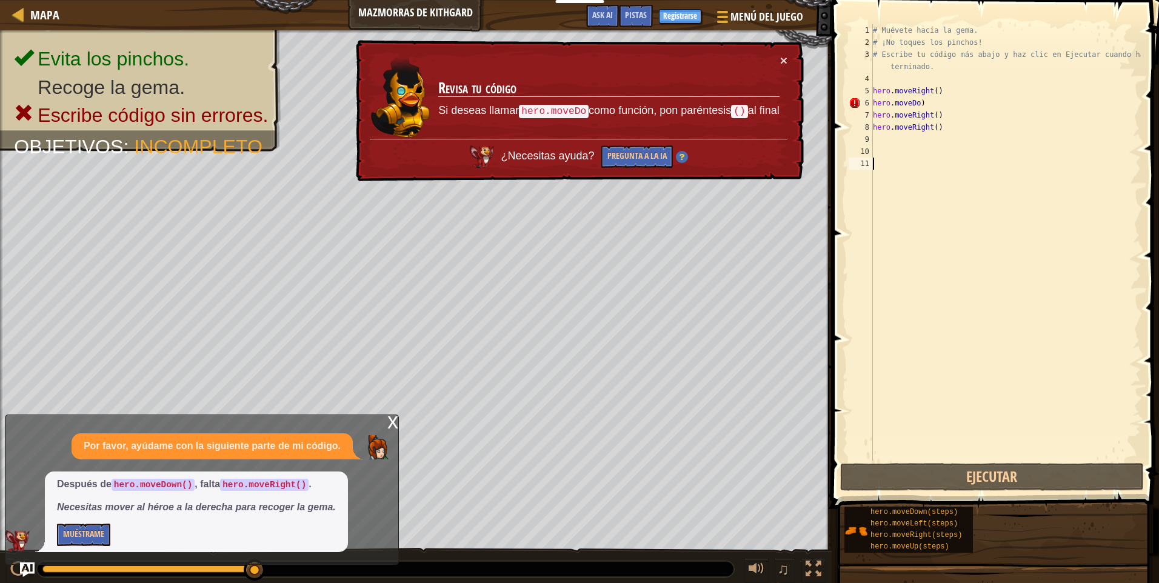
click at [909, 449] on div "# Muévete hacia la gema. # ¡No toques los pinchos! # Escribe tu código más abaj…" at bounding box center [1005, 254] width 270 height 461
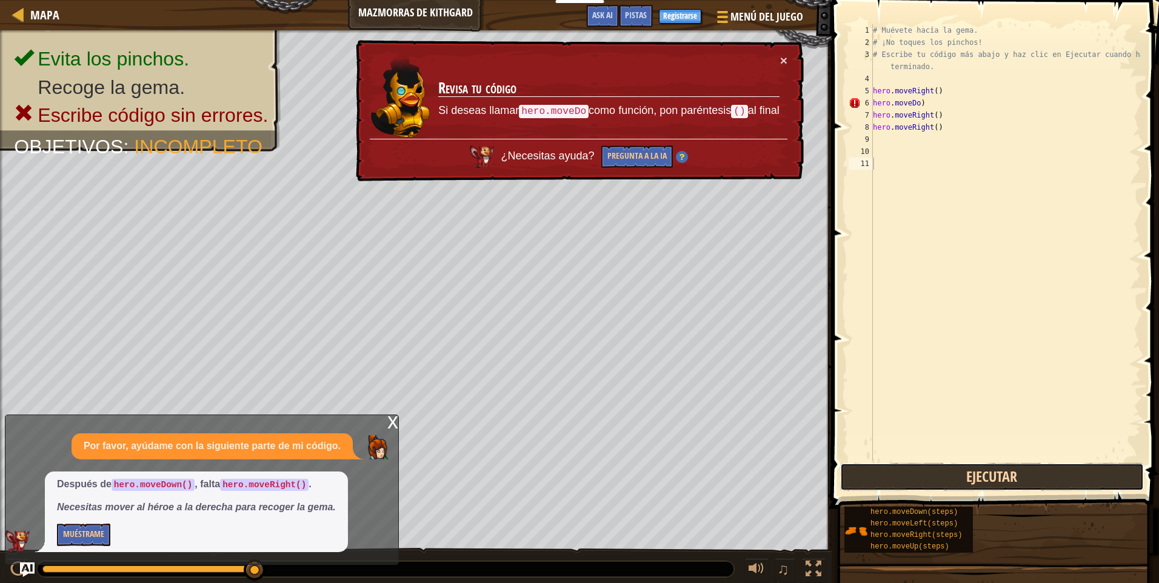
click at [892, 482] on button "Ejecutar" at bounding box center [992, 477] width 304 height 28
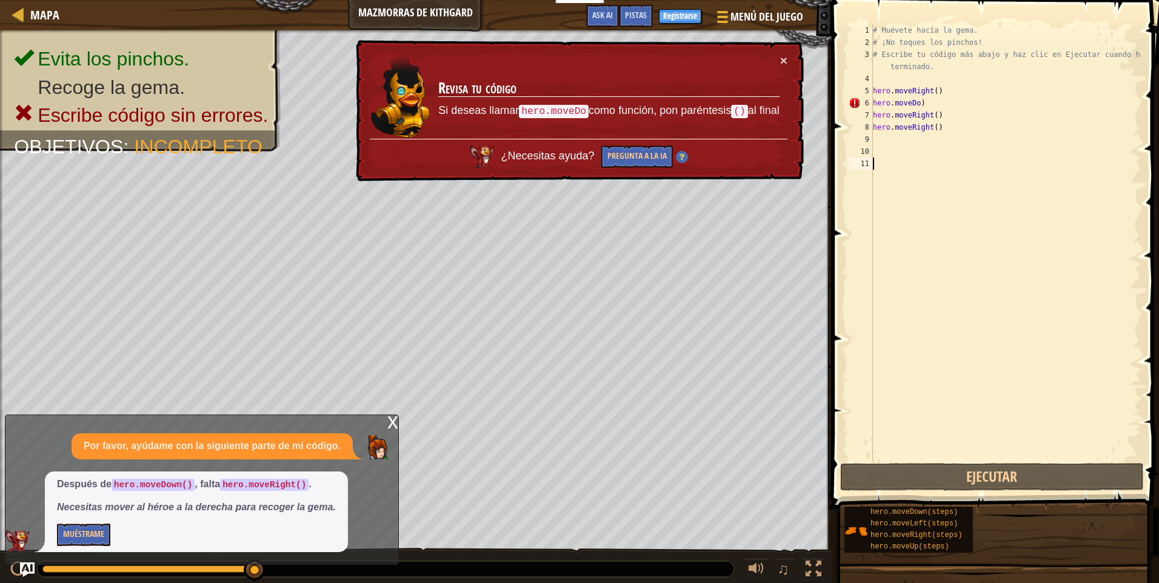
click at [909, 0] on html "Docentes Crear Cuenta Gratis Soluciones para Escuelas y [GEOGRAPHIC_DATA] previ…" at bounding box center [579, 0] width 1159 height 0
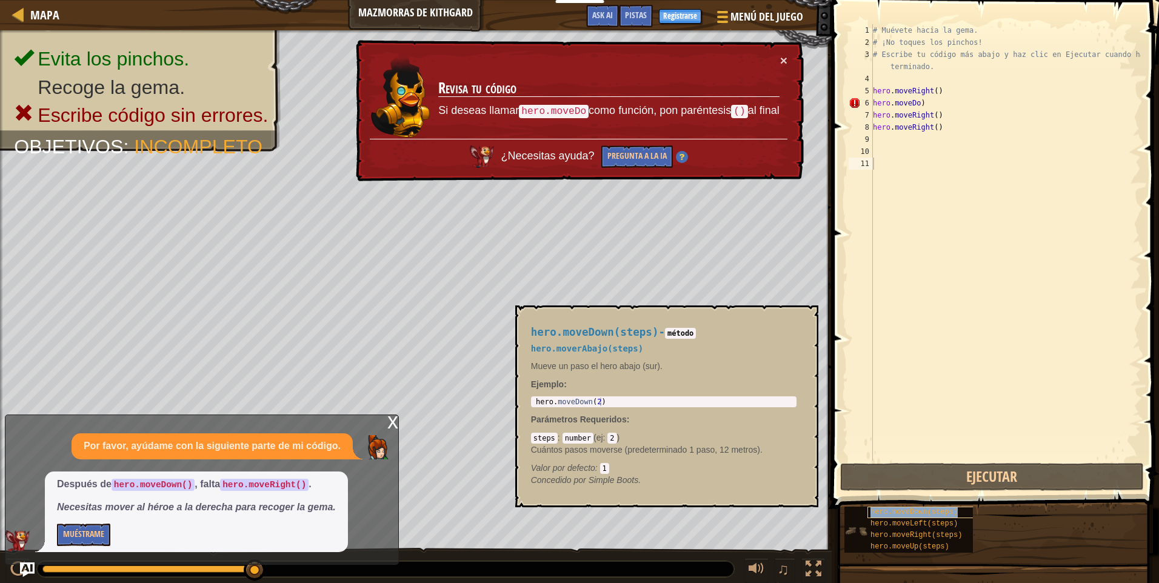
click at [950, 513] on span "hero.moveDown(steps)" at bounding box center [913, 512] width 87 height 8
click at [871, 520] on span "hero.moveLeft(steps)" at bounding box center [913, 523] width 87 height 8
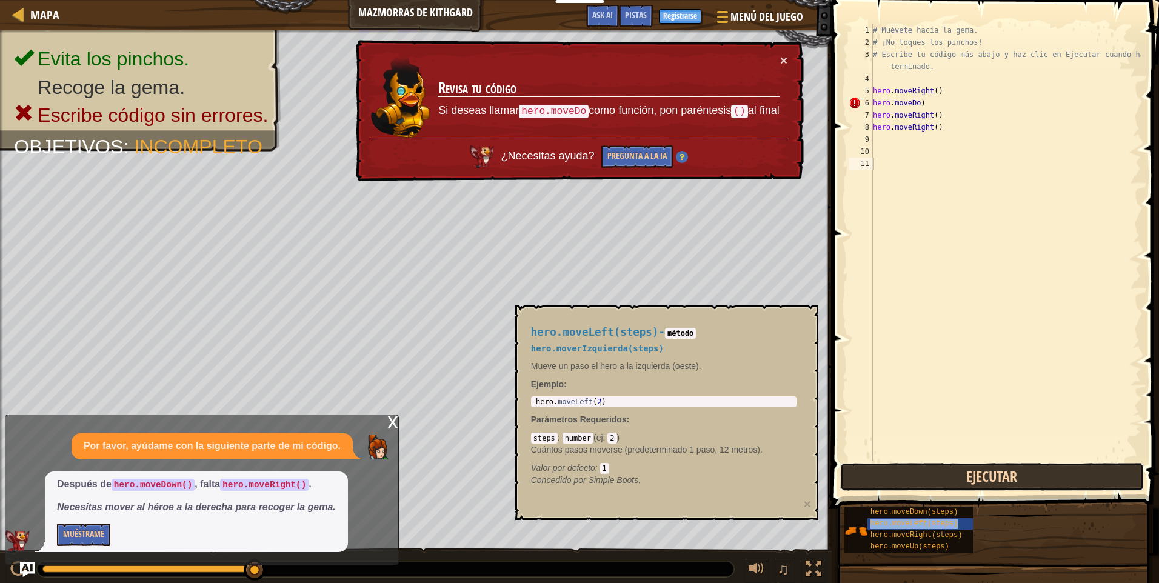
click at [953, 478] on button "Ejecutar" at bounding box center [992, 477] width 304 height 28
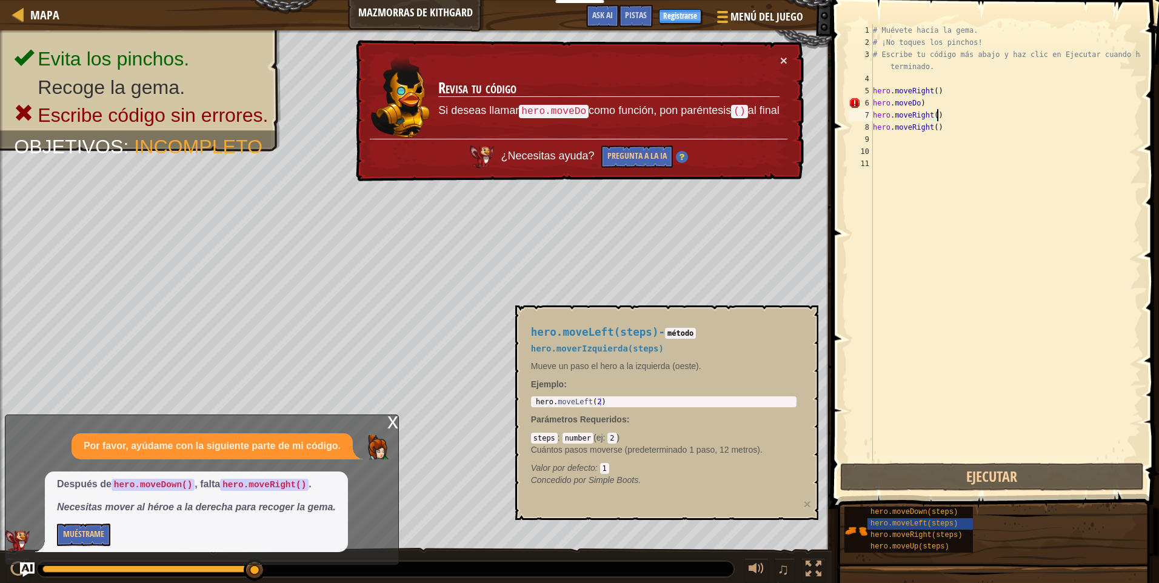
click at [936, 110] on div "# Muévete hacia la gema. # ¡No toques los pinchos! # Escribe tu código más abaj…" at bounding box center [1005, 254] width 270 height 461
type textarea "hero.moveRight()"
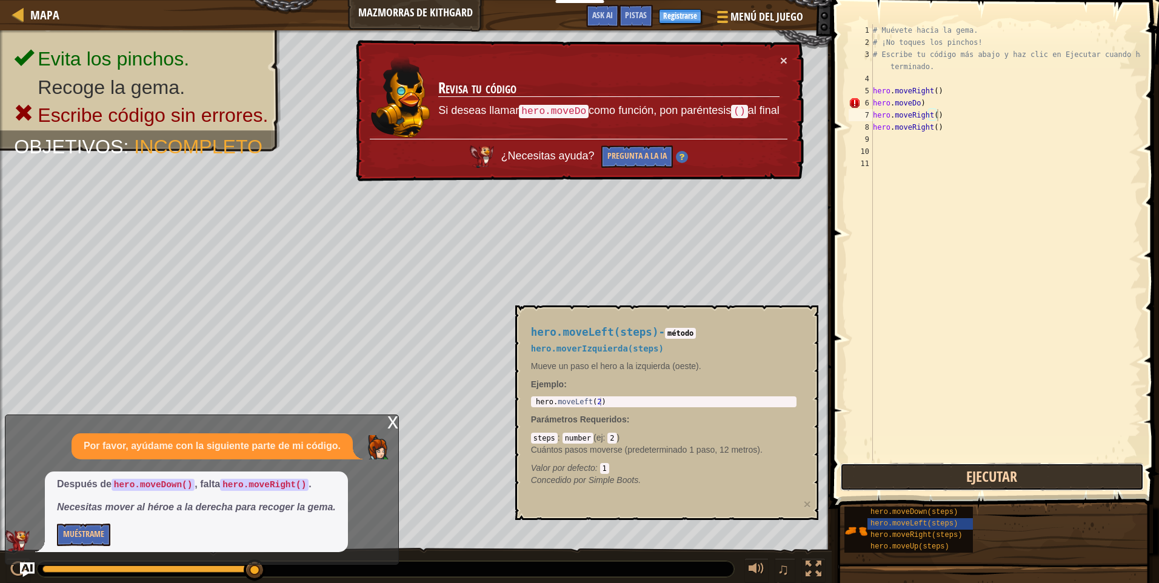
click at [1012, 484] on button "Ejecutar" at bounding box center [992, 477] width 304 height 28
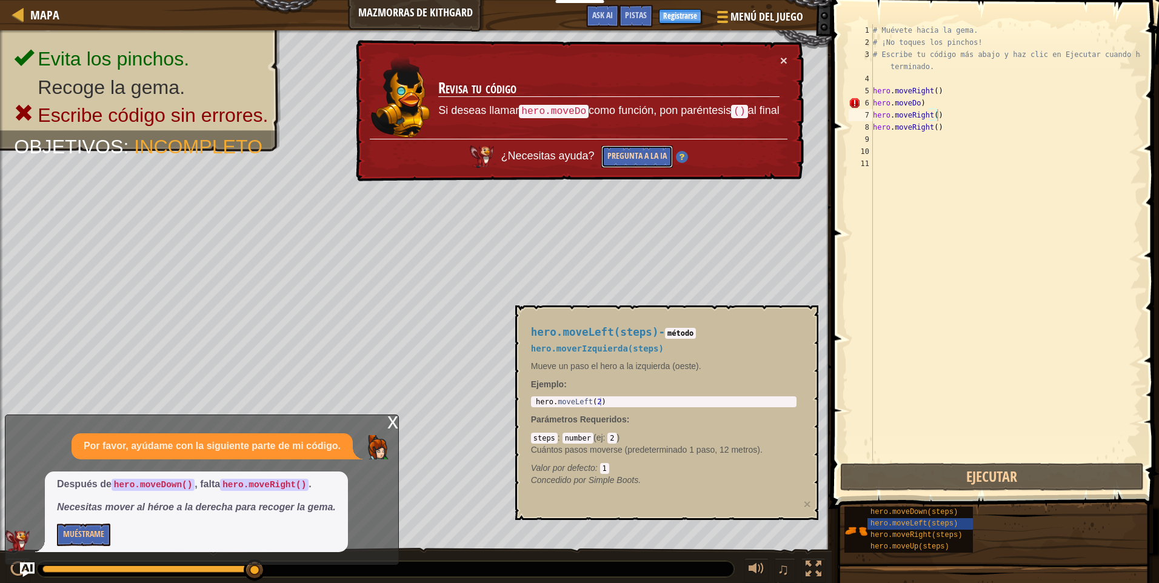
click at [613, 149] on button "Pregunta a la IA" at bounding box center [637, 156] width 72 height 22
click at [399, 150] on div "¿Necesitas ayuda? Pregunta a la IA" at bounding box center [579, 153] width 418 height 29
click at [398, 146] on div "¿Necesitas ayuda? Pregunta a la IA" at bounding box center [579, 153] width 418 height 29
drag, startPoint x: 398, startPoint y: 146, endPoint x: 395, endPoint y: 181, distance: 35.2
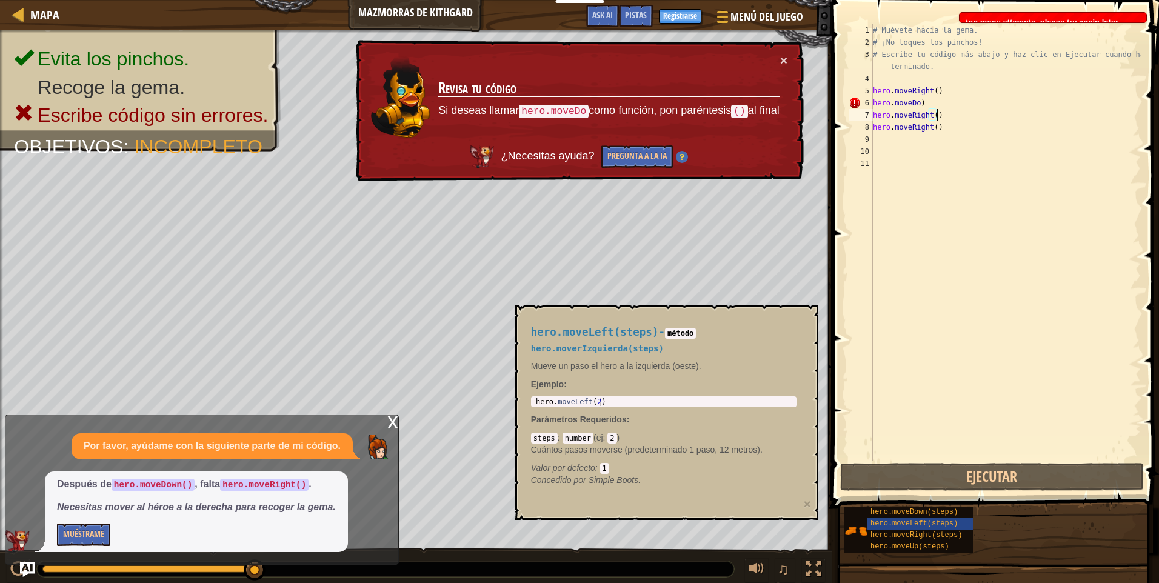
click at [396, 175] on div "× Revisa tu código Si deseas llamar hero.moveDo como función, pon paréntesis ()…" at bounding box center [578, 111] width 450 height 142
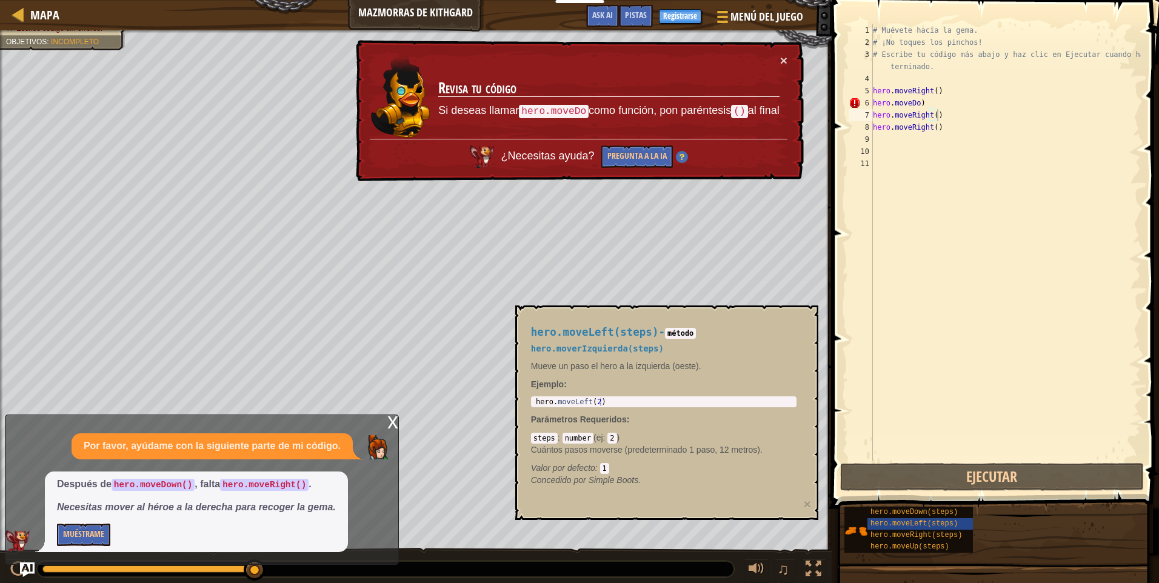
click at [659, 142] on div "¿Necesitas ayuda? Pregunta a la IA" at bounding box center [579, 153] width 418 height 29
click at [652, 142] on div "¿Necesitas ayuda? Pregunta a la IA" at bounding box center [579, 153] width 418 height 29
click at [610, 9] on button "Ask AI" at bounding box center [602, 16] width 33 height 22
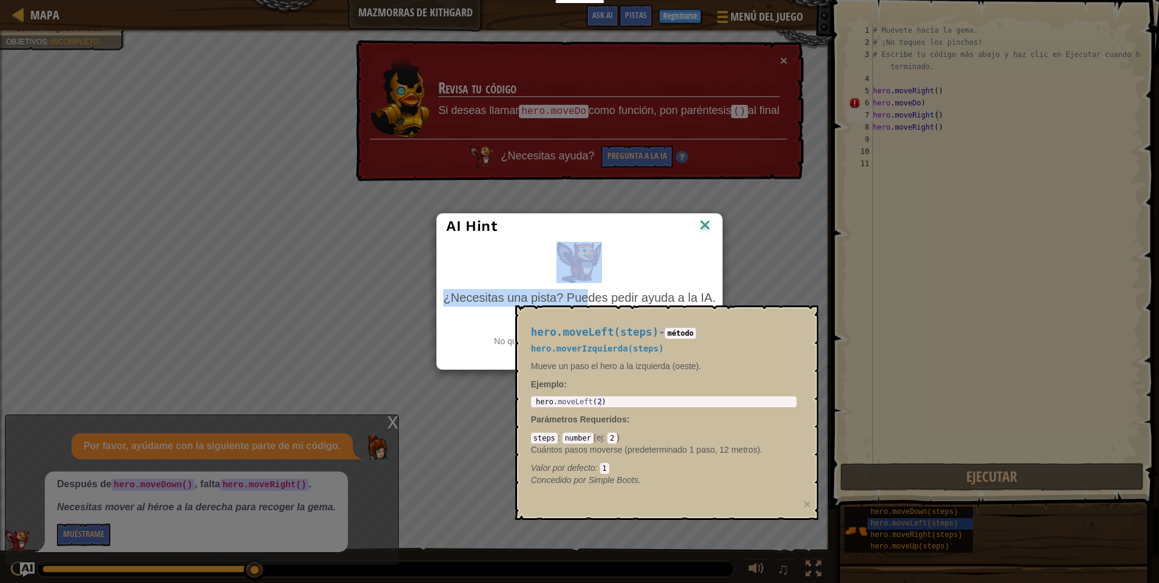
drag, startPoint x: 546, startPoint y: 261, endPoint x: 539, endPoint y: 302, distance: 42.3
click at [539, 302] on div "¿Necesitas una pista? Puedes pedir ayuda a la IA. Pregunta a la IA No quedan co…" at bounding box center [579, 295] width 278 height 112
click at [546, 347] on span "hero.moverIzquierda(steps)" at bounding box center [597, 349] width 133 height 10
click at [711, 227] on img at bounding box center [705, 226] width 16 height 18
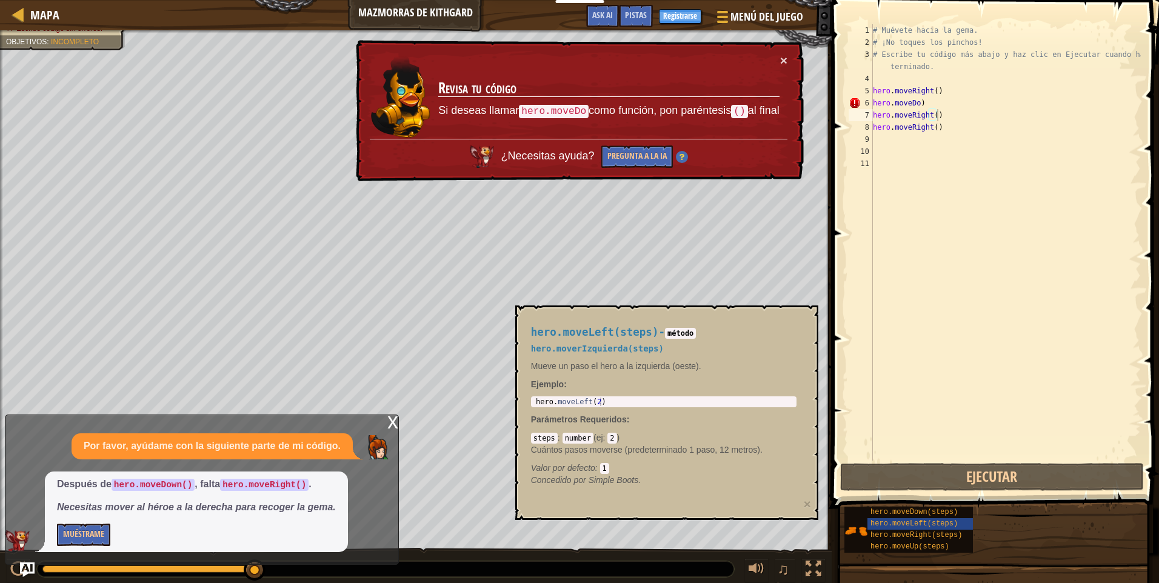
click at [778, 53] on div "× Revisa tu código Si deseas llamar hero.moveDo como función, pon paréntesis ()…" at bounding box center [578, 111] width 450 height 142
click at [812, 64] on div "Mapa Mazmorras de Kithgard Menú del Juego Listo Registrarse Pistas Ask AI 1 2 3…" at bounding box center [579, 291] width 1159 height 583
click at [873, 142] on div "# Muévete hacia la gema. # ¡No toques los pinchos! # Escribe tu código más abaj…" at bounding box center [1005, 254] width 270 height 461
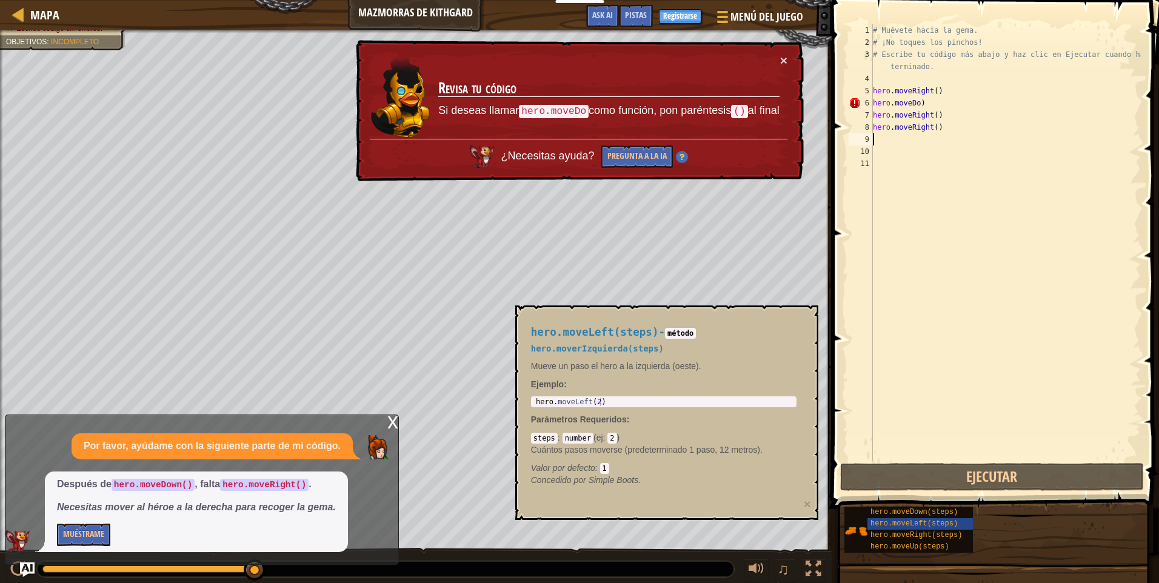
click at [873, 142] on div "# Muévete hacia la gema. # ¡No toques los pinchos! # Escribe tu código más abaj…" at bounding box center [1005, 254] width 270 height 461
type textarea "m"
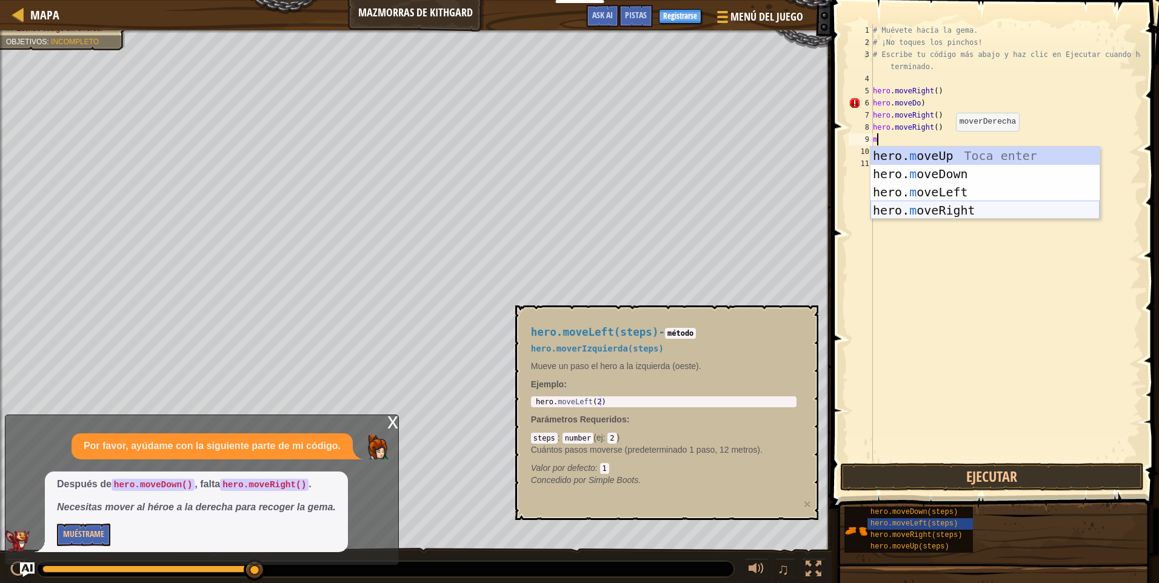
click at [1026, 206] on div "hero. m oveUp Toca enter hero. m oveDown Toca enter hero. m oveLeft Toca enter …" at bounding box center [984, 201] width 229 height 109
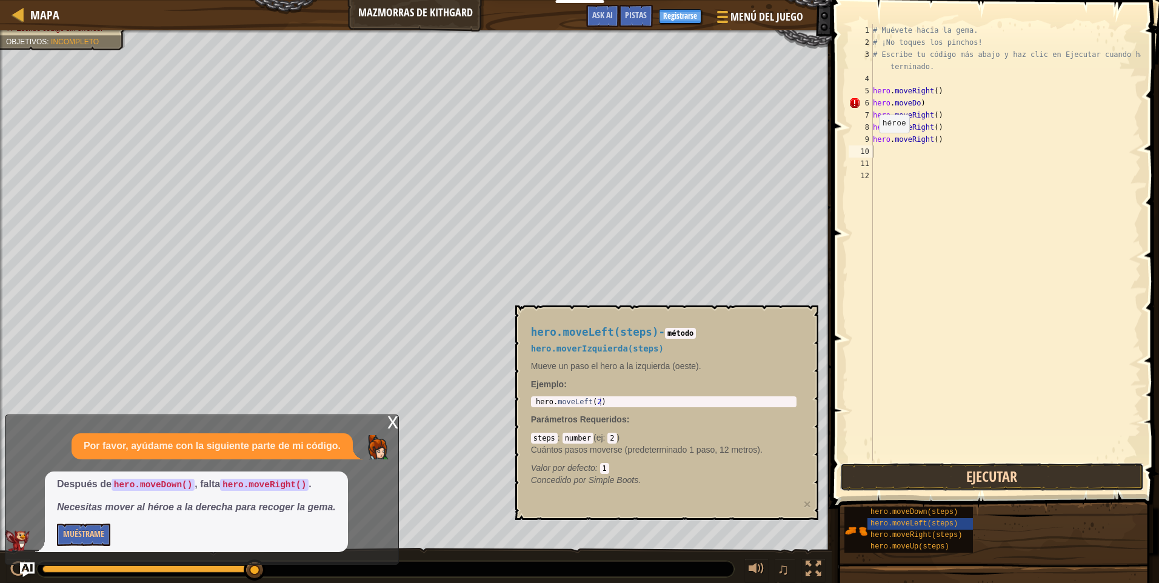
click at [881, 464] on button "Ejecutar" at bounding box center [992, 477] width 304 height 28
